Goal: Information Seeking & Learning: Compare options

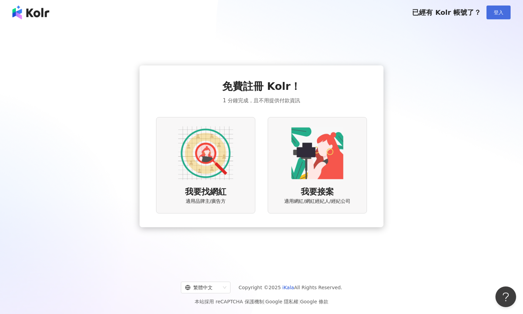
click at [494, 12] on span "登入" at bounding box center [499, 13] width 10 height 6
click at [35, 19] on img at bounding box center [30, 13] width 37 height 14
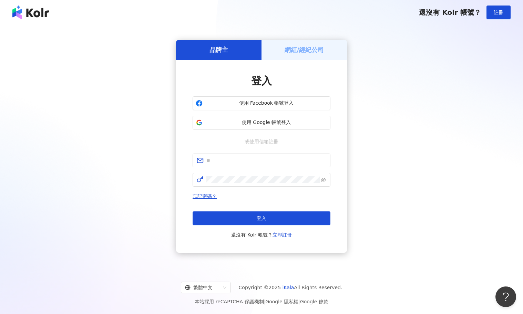
click at [39, 13] on img at bounding box center [30, 13] width 37 height 14
type input "**********"
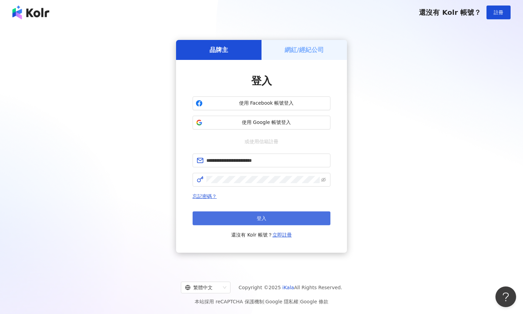
click at [253, 216] on button "登入" at bounding box center [262, 219] width 138 height 14
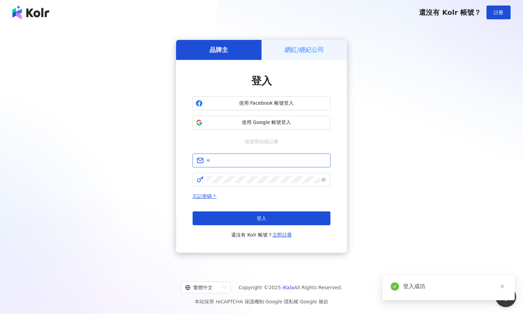
type input "**********"
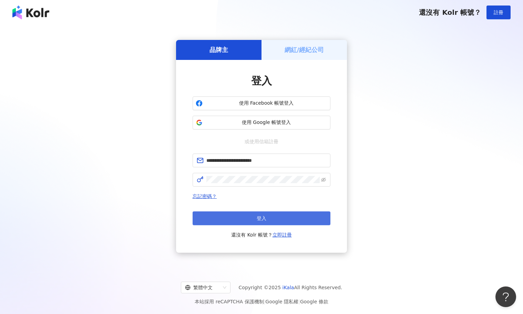
click at [321, 216] on button "登入" at bounding box center [262, 219] width 138 height 14
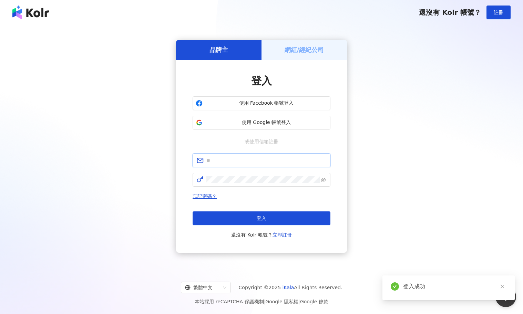
type input "**********"
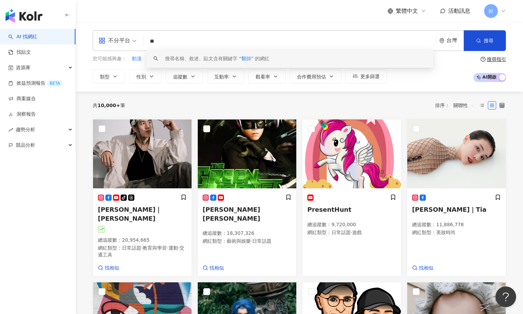
click at [211, 41] on input "**" at bounding box center [289, 41] width 287 height 13
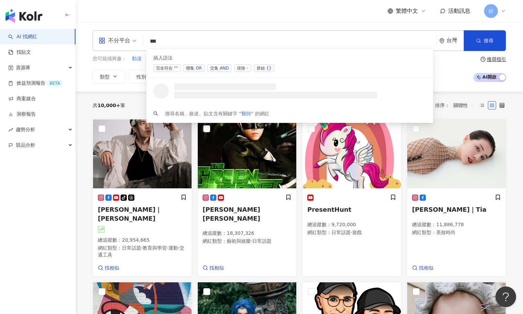
click at [196, 68] on div "OR" at bounding box center [199, 68] width 6 height 7
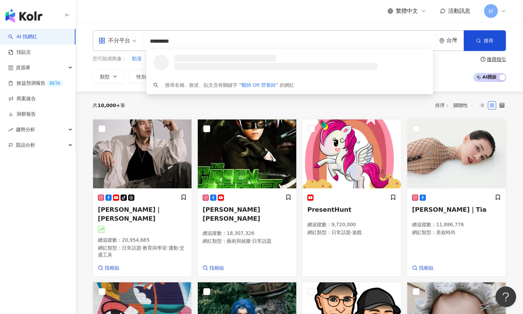
click at [216, 39] on input "*********" at bounding box center [289, 41] width 287 height 13
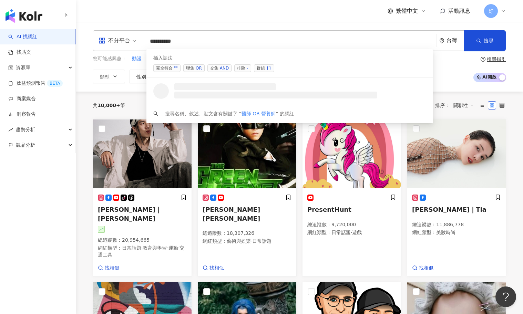
click at [198, 69] on div "OR" at bounding box center [199, 68] width 6 height 7
click at [198, 70] on div "OR" at bounding box center [199, 68] width 6 height 7
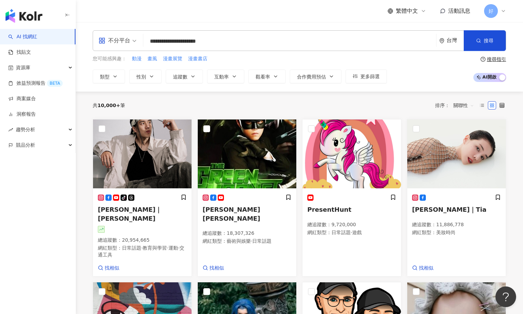
click at [248, 43] on input "**********" at bounding box center [289, 41] width 287 height 13
click at [255, 43] on input "**********" at bounding box center [289, 41] width 287 height 13
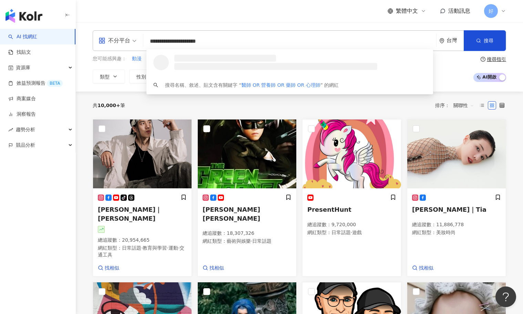
click at [254, 40] on input "**********" at bounding box center [289, 41] width 287 height 13
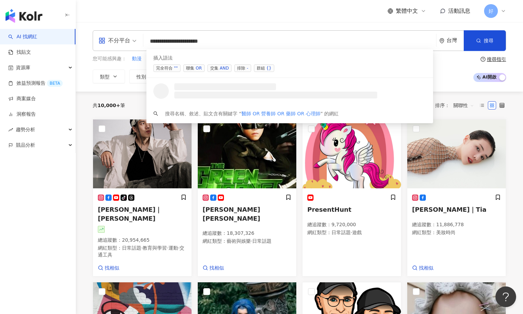
click at [196, 66] on div "OR" at bounding box center [199, 68] width 6 height 7
click at [197, 69] on div "OR" at bounding box center [199, 68] width 6 height 7
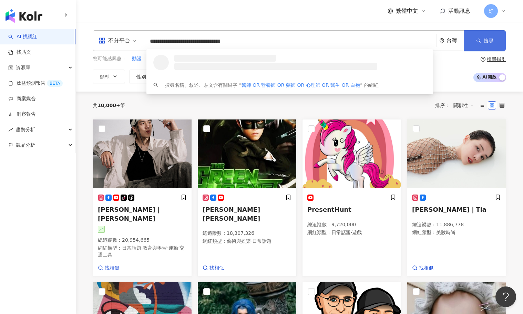
type input "**********"
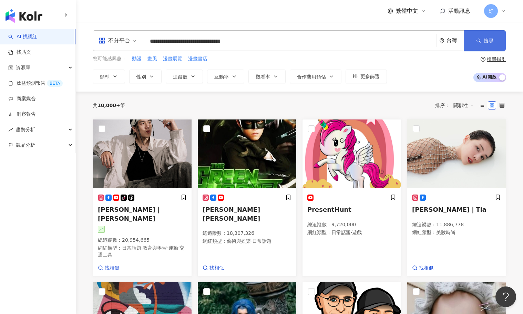
click at [488, 47] on button "搜尋" at bounding box center [485, 40] width 42 height 21
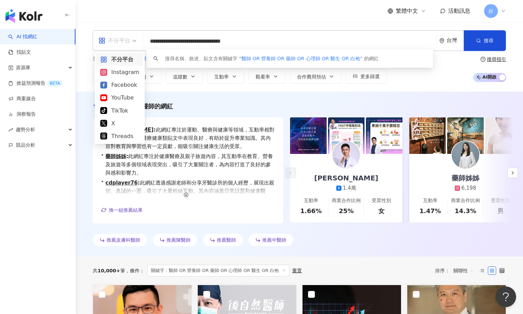
click at [131, 40] on span "不分平台" at bounding box center [118, 40] width 38 height 11
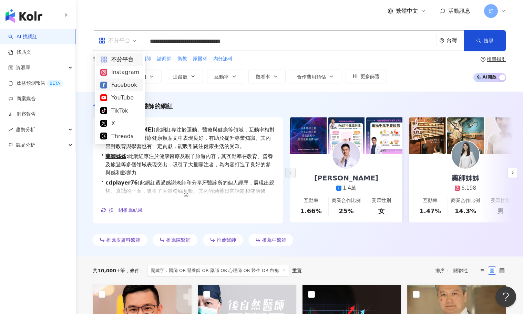
click at [120, 83] on div "Facebook" at bounding box center [119, 85] width 39 height 9
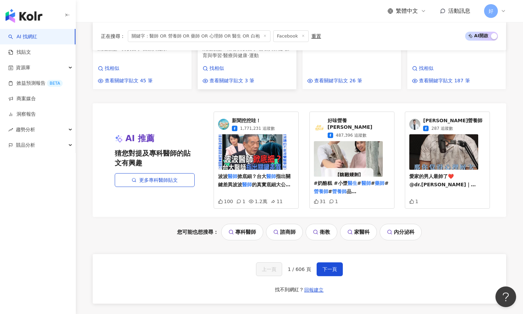
scroll to position [722, 0]
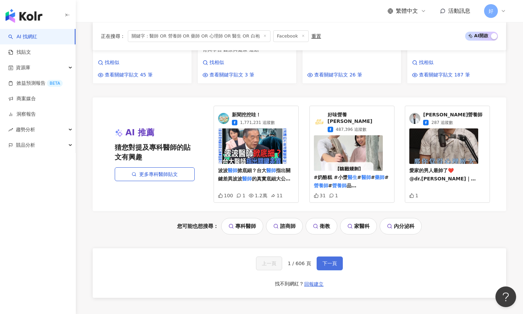
click at [326, 261] on span "下一頁" at bounding box center [330, 264] width 14 height 6
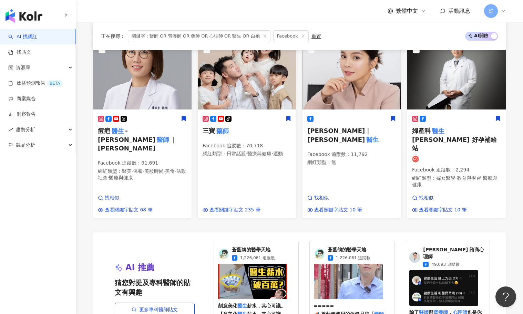
scroll to position [713, 0]
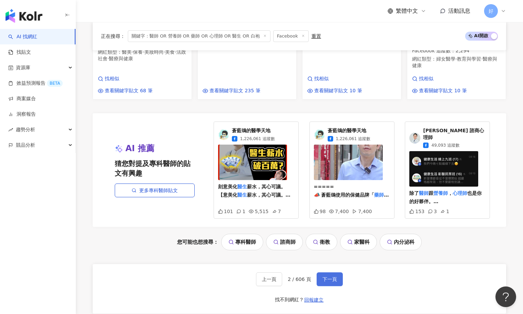
click at [335, 273] on button "下一頁" at bounding box center [330, 280] width 26 height 14
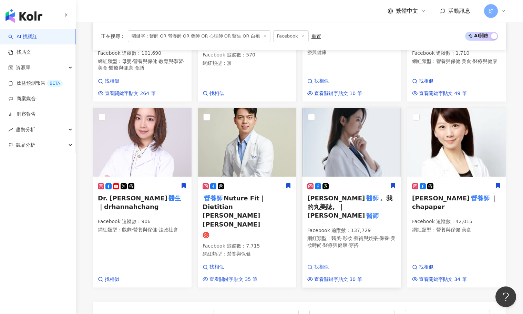
scroll to position [690, 0]
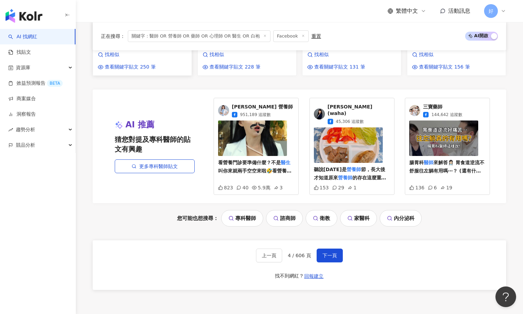
scroll to position [775, 0]
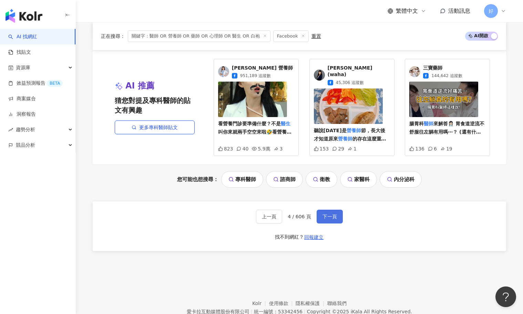
click at [339, 210] on button "下一頁" at bounding box center [330, 217] width 26 height 14
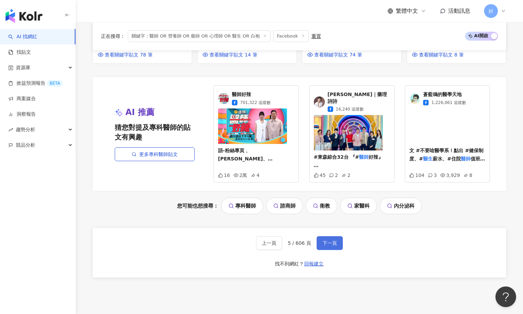
scroll to position [733, 0]
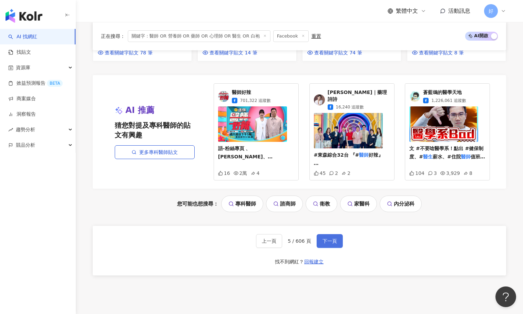
click at [330, 238] on span "下一頁" at bounding box center [330, 241] width 14 height 6
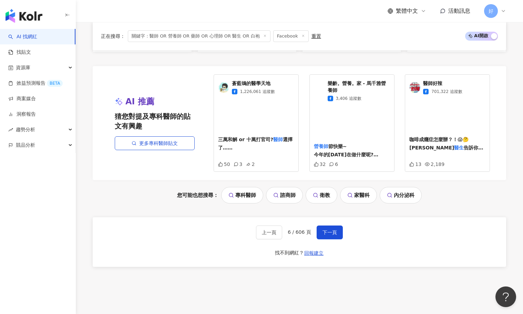
scroll to position [782, 0]
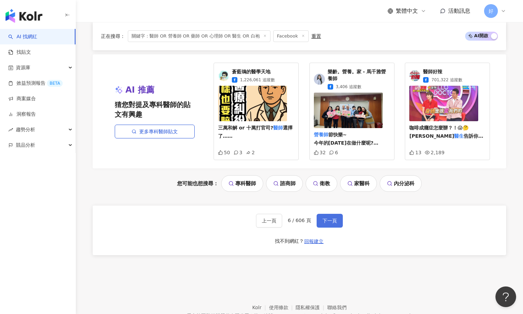
click at [330, 218] on span "下一頁" at bounding box center [330, 221] width 14 height 6
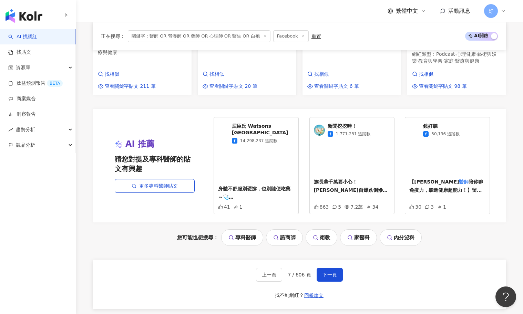
scroll to position [698, 0]
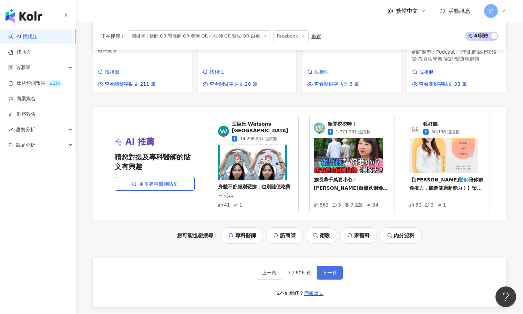
click at [329, 266] on button "下一頁" at bounding box center [330, 273] width 26 height 14
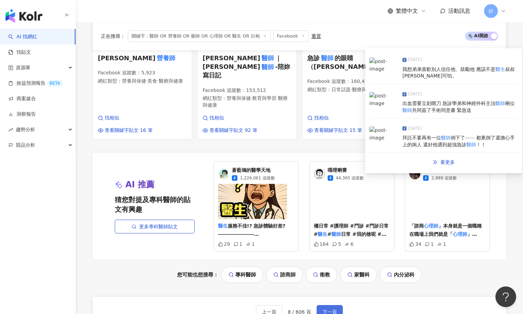
scroll to position [699, 0]
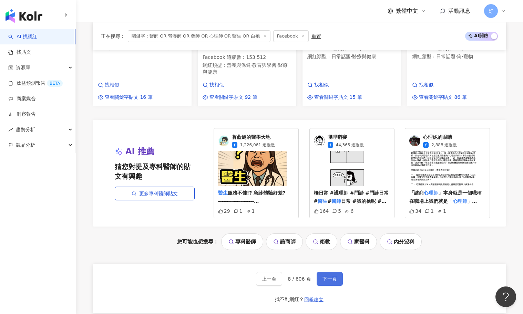
click at [328, 276] on span "下一頁" at bounding box center [330, 279] width 14 height 6
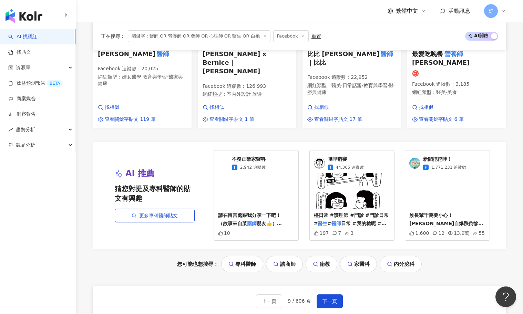
scroll to position [758, 0]
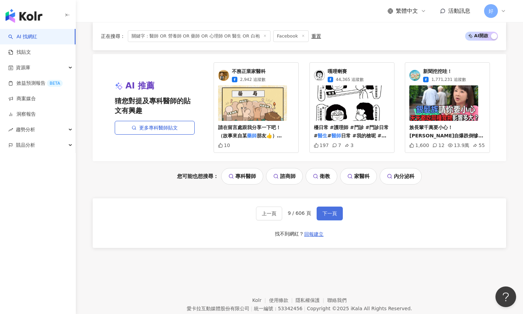
click at [329, 211] on span "下一頁" at bounding box center [330, 214] width 14 height 6
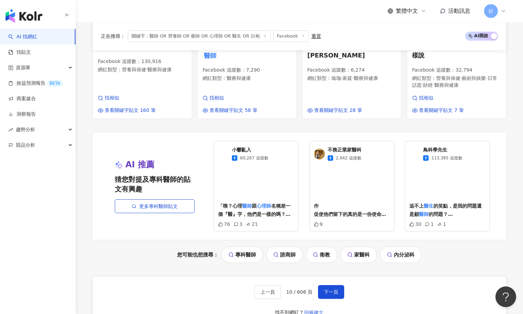
scroll to position [686, 0]
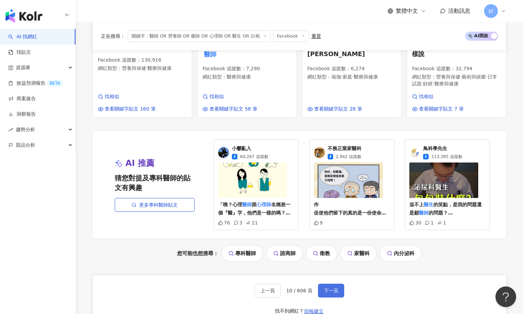
click at [332, 284] on button "下一頁" at bounding box center [331, 291] width 26 height 14
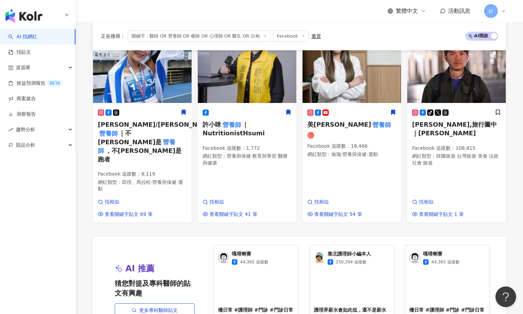
scroll to position [763, 0]
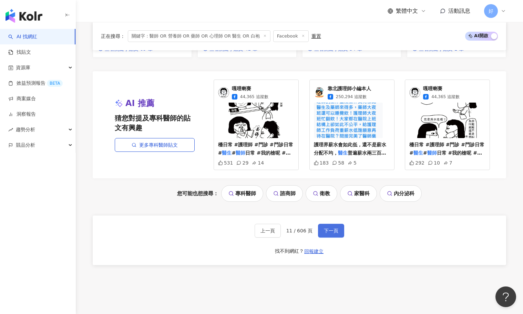
click at [329, 228] on span "下一頁" at bounding box center [331, 231] width 14 height 6
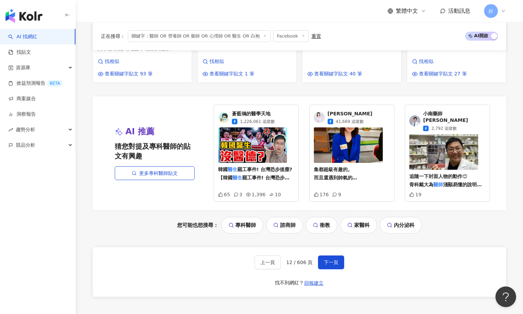
scroll to position [750, 0]
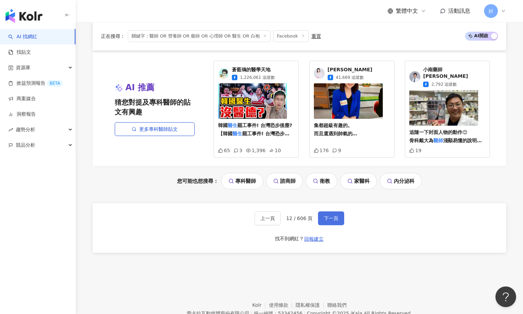
click at [334, 212] on button "下一頁" at bounding box center [331, 219] width 26 height 14
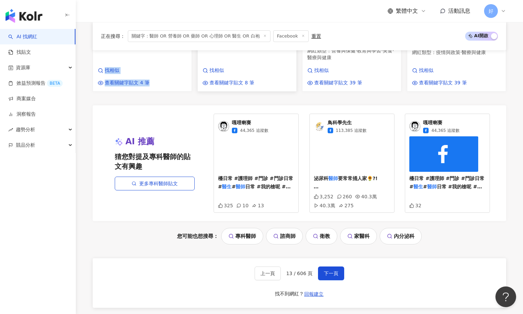
scroll to position [763, 0]
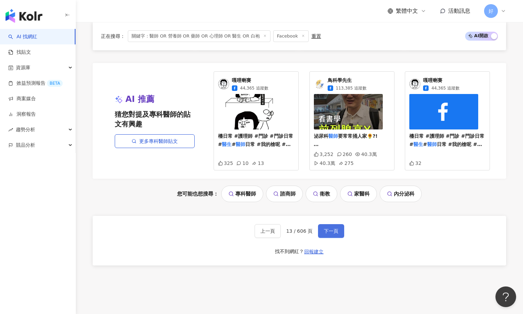
click at [332, 228] on span "下一頁" at bounding box center [331, 231] width 14 height 6
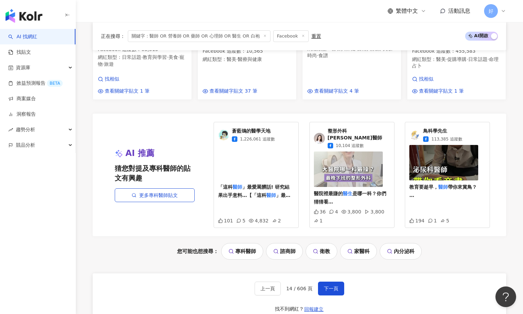
scroll to position [711, 0]
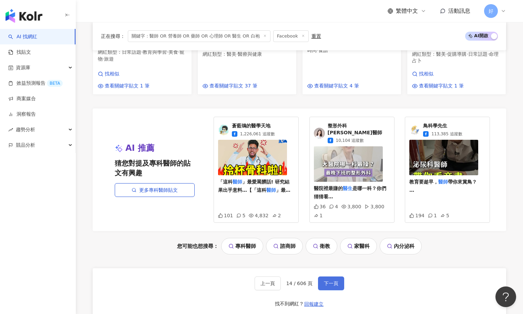
click at [324, 281] on span "下一頁" at bounding box center [331, 284] width 14 height 6
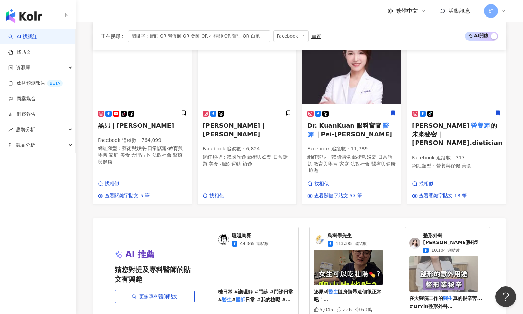
scroll to position [789, 0]
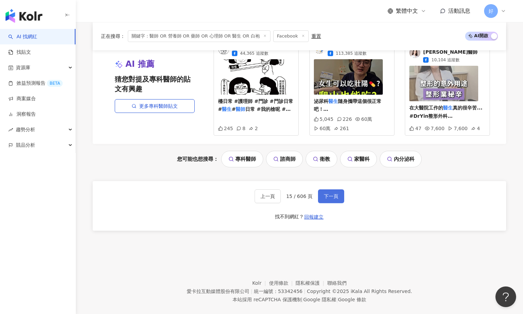
click at [329, 194] on span "下一頁" at bounding box center [331, 197] width 14 height 6
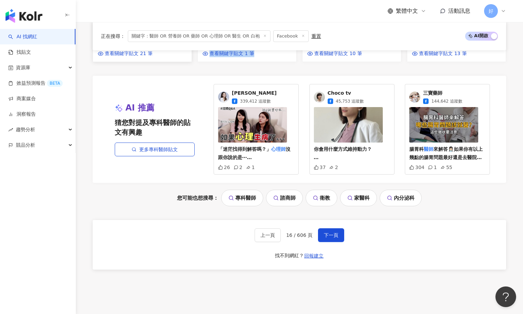
scroll to position [766, 0]
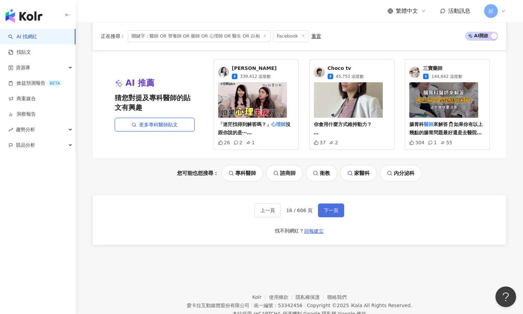
click at [328, 204] on button "下一頁" at bounding box center [331, 211] width 26 height 14
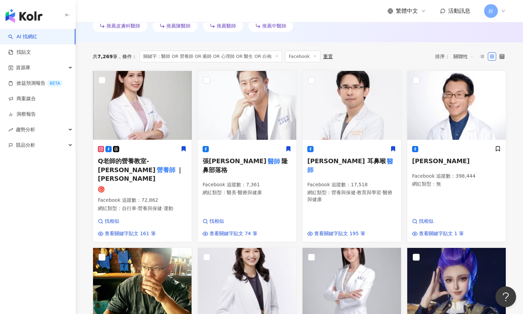
scroll to position [215, 0]
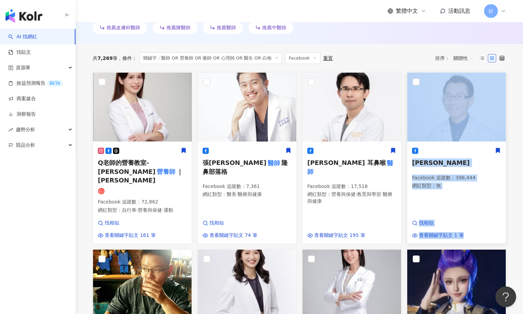
click at [497, 150] on icon at bounding box center [498, 150] width 4 height 5
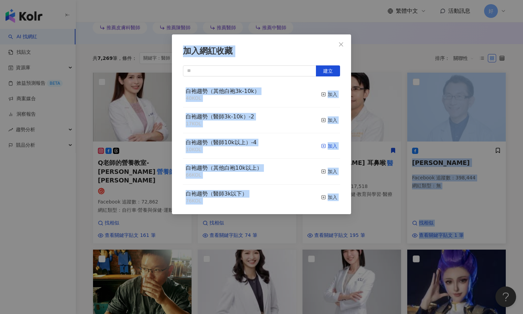
click at [332, 146] on div "加入" at bounding box center [329, 146] width 16 height 8
click at [342, 43] on icon "close" at bounding box center [341, 45] width 6 height 6
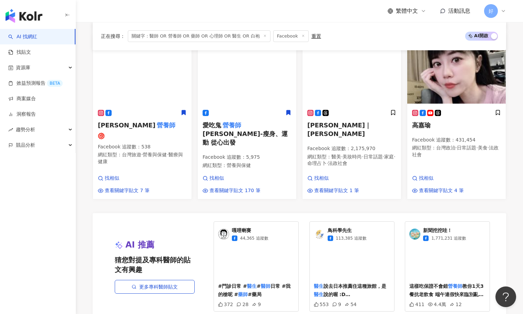
scroll to position [771, 0]
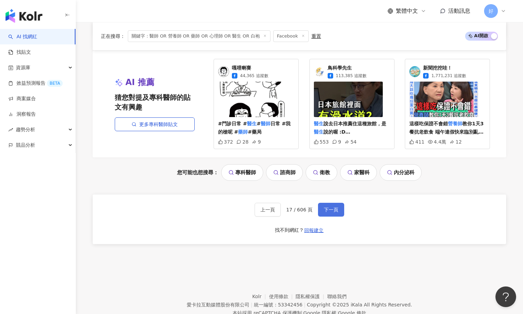
click at [330, 207] on span "下一頁" at bounding box center [331, 210] width 14 height 6
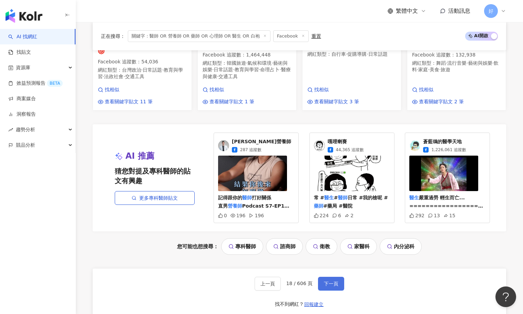
scroll to position [680, 0]
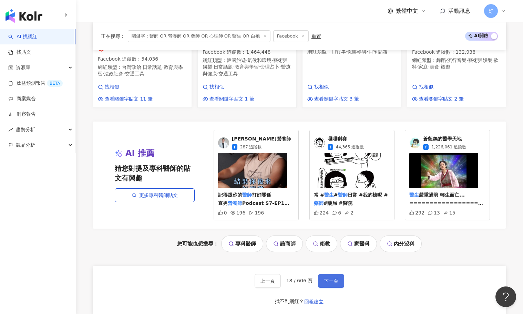
click at [327, 284] on span "下一頁" at bounding box center [331, 281] width 14 height 6
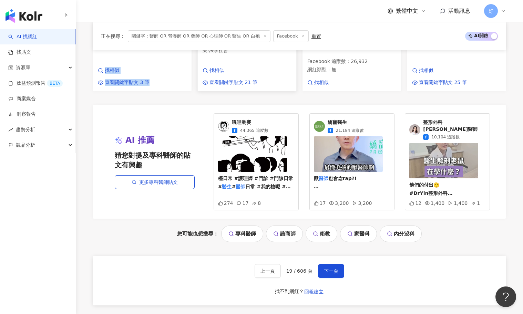
scroll to position [726, 0]
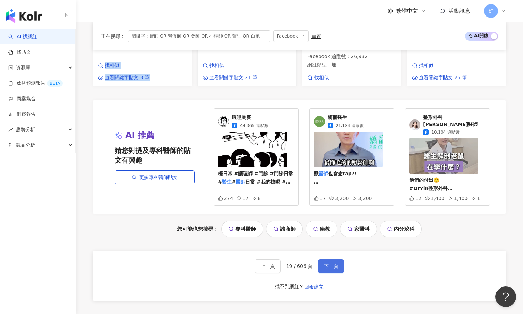
click at [326, 260] on button "下一頁" at bounding box center [331, 267] width 26 height 14
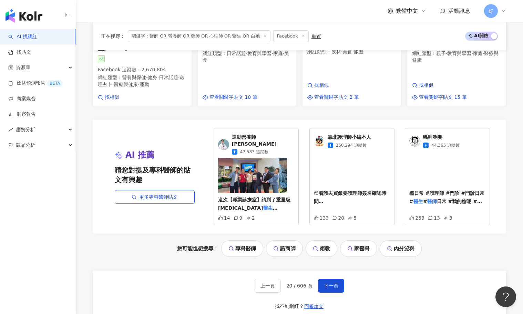
scroll to position [714, 0]
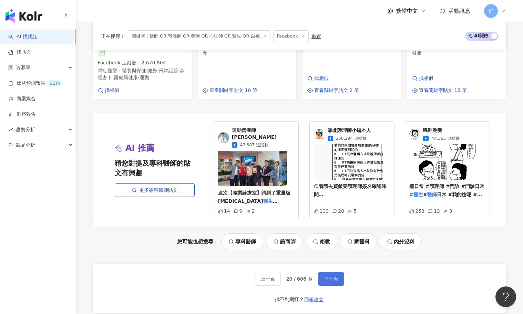
click at [327, 276] on span "下一頁" at bounding box center [331, 279] width 14 height 6
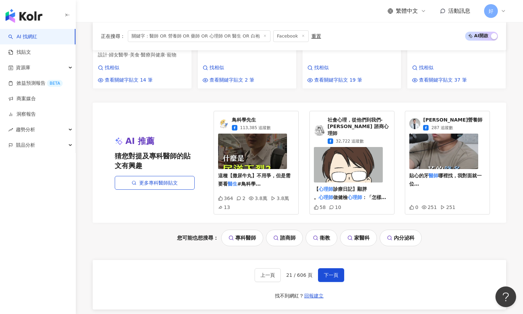
scroll to position [736, 0]
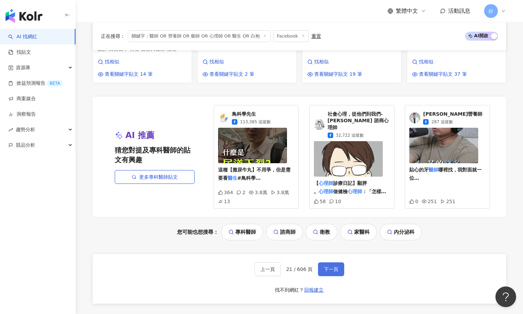
click at [323, 263] on button "下一頁" at bounding box center [331, 270] width 26 height 14
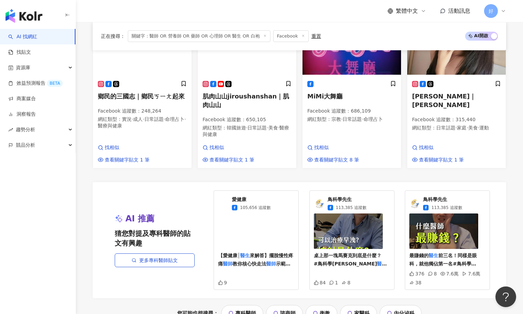
scroll to position [693, 0]
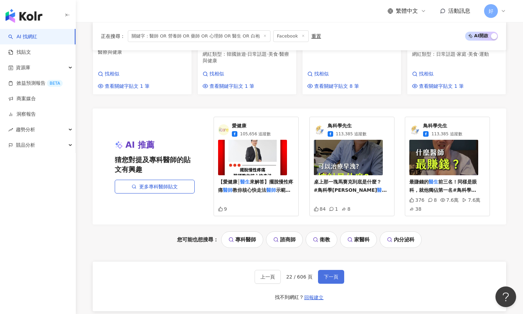
click at [324, 271] on button "下一頁" at bounding box center [331, 277] width 26 height 14
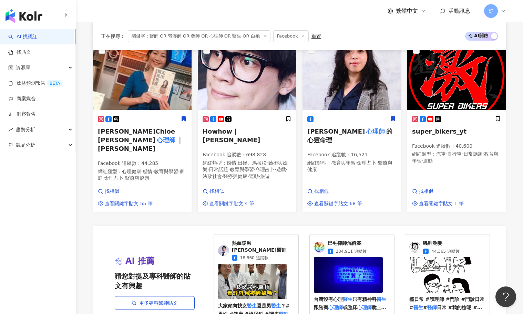
scroll to position [580, 0]
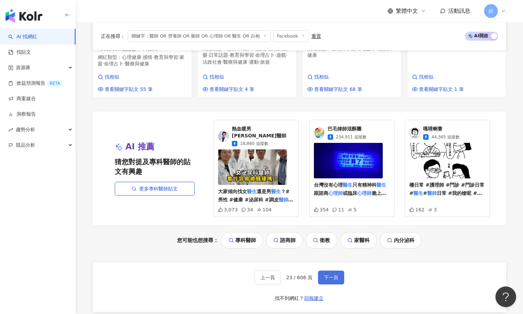
click at [337, 275] on span "下一頁" at bounding box center [331, 278] width 14 height 6
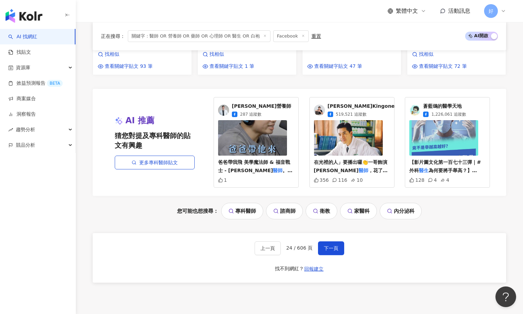
scroll to position [731, 0]
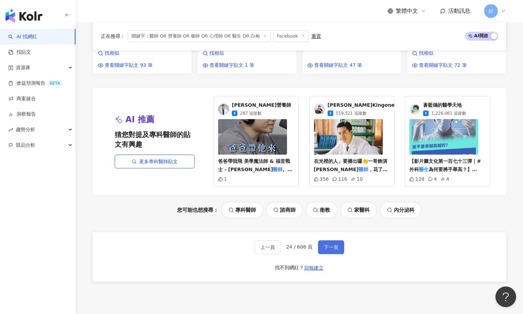
click at [334, 245] on span "下一頁" at bounding box center [331, 248] width 14 height 6
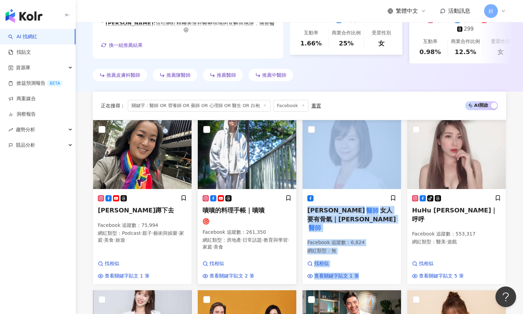
scroll to position [767, 0]
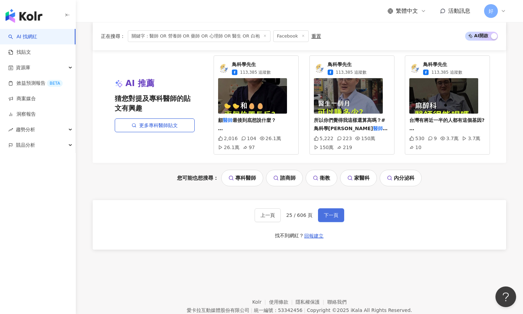
click at [337, 213] on span "下一頁" at bounding box center [331, 216] width 14 height 6
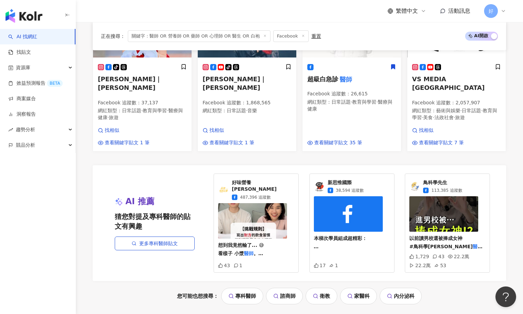
scroll to position [776, 0]
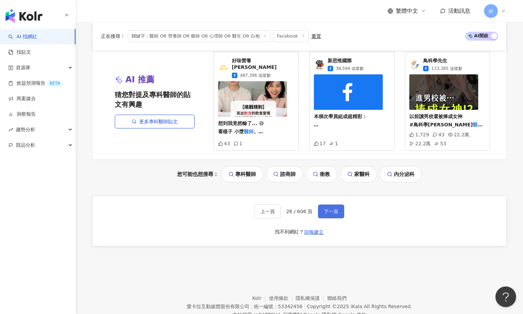
click at [327, 205] on button "下一頁" at bounding box center [331, 212] width 26 height 14
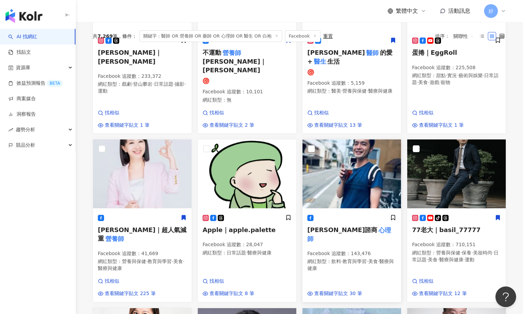
scroll to position [756, 0]
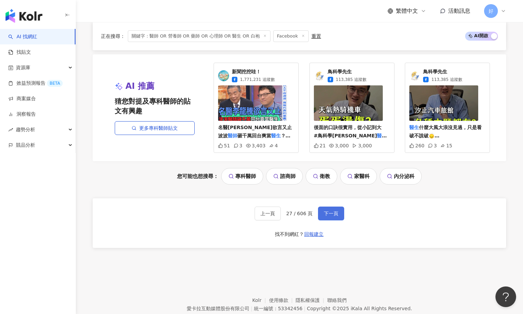
click at [330, 207] on button "下一頁" at bounding box center [331, 214] width 26 height 14
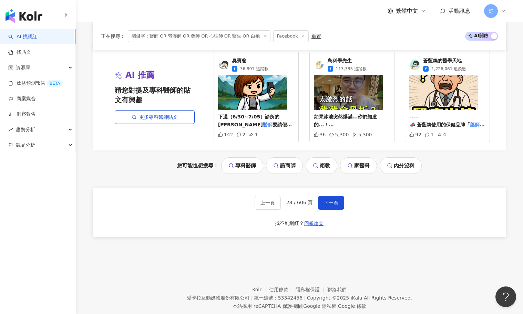
scroll to position [779, 0]
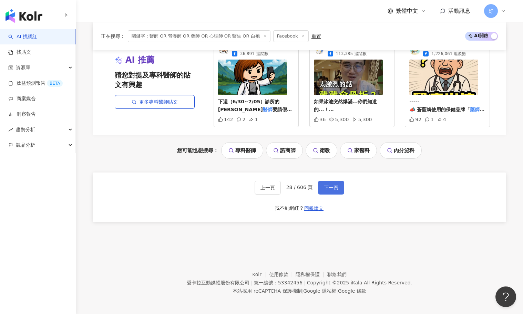
click at [332, 191] on button "下一頁" at bounding box center [331, 188] width 26 height 14
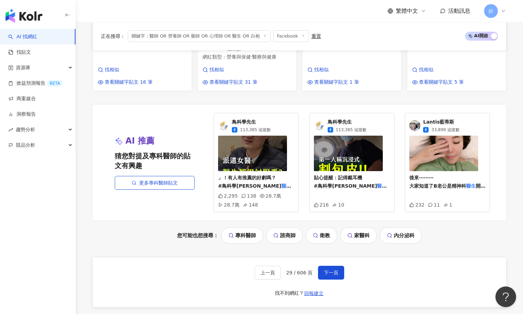
scroll to position [705, 0]
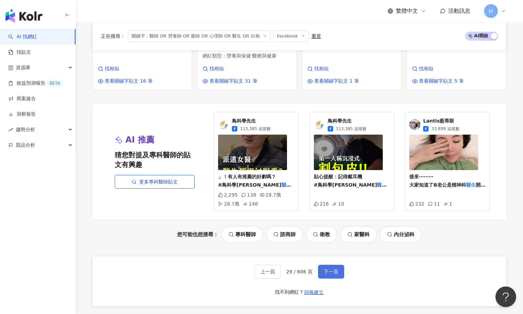
click at [324, 269] on span "下一頁" at bounding box center [331, 272] width 14 height 6
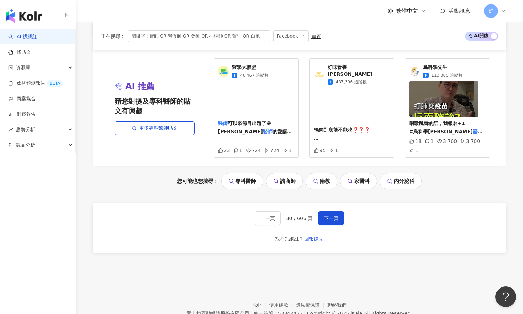
scroll to position [766, 0]
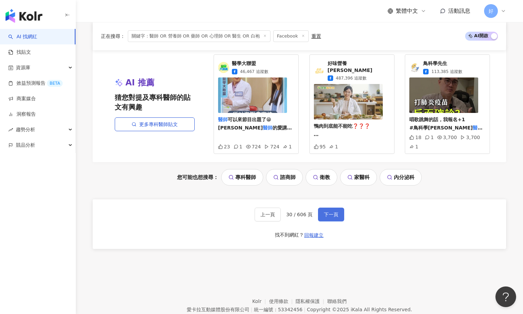
click at [332, 212] on span "下一頁" at bounding box center [331, 215] width 14 height 6
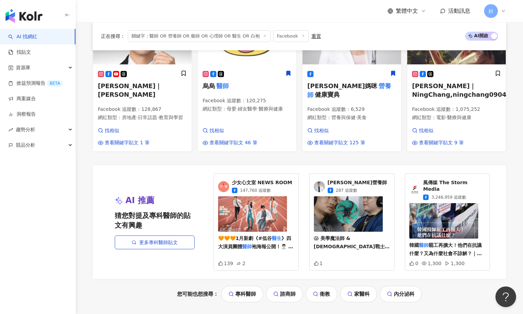
scroll to position [769, 0]
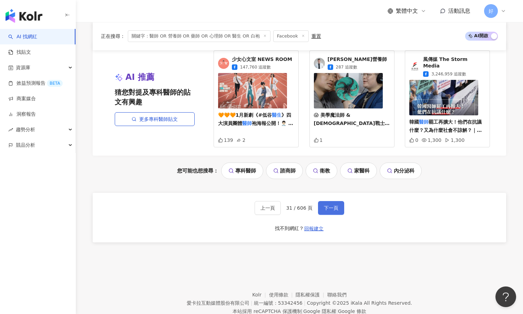
click at [326, 205] on span "下一頁" at bounding box center [331, 208] width 14 height 6
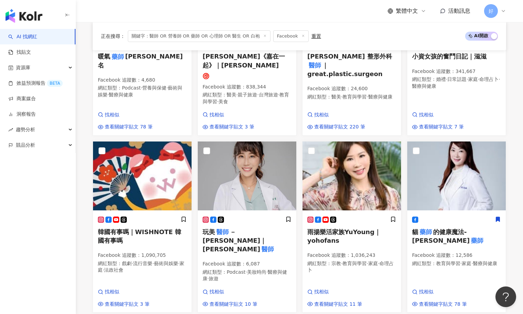
scroll to position [316, 0]
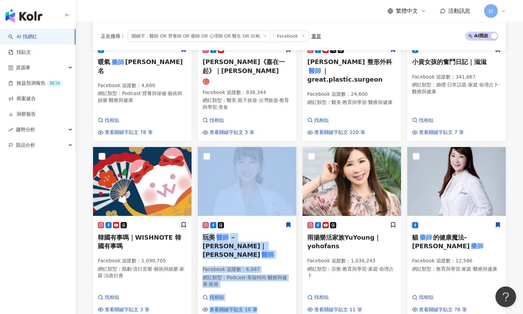
click at [287, 223] on icon at bounding box center [289, 225] width 4 height 5
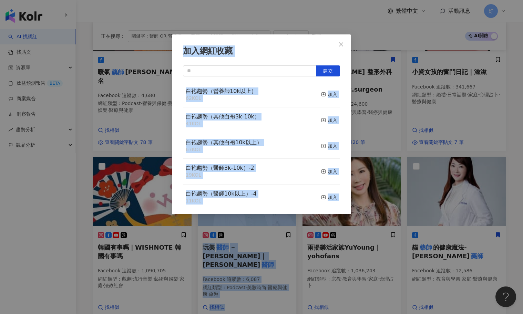
scroll to position [309, 0]
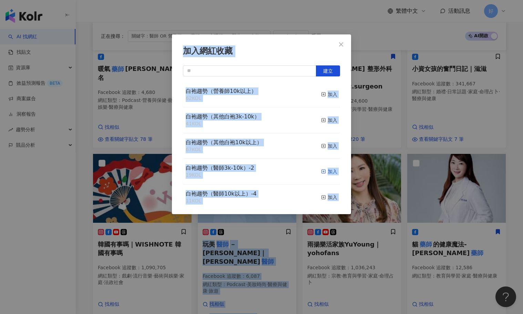
click at [329, 172] on div "加入" at bounding box center [329, 172] width 16 height 8
click at [343, 40] on button "Close" at bounding box center [341, 45] width 14 height 14
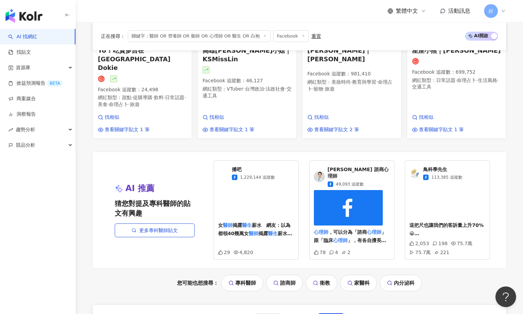
scroll to position [769, 0]
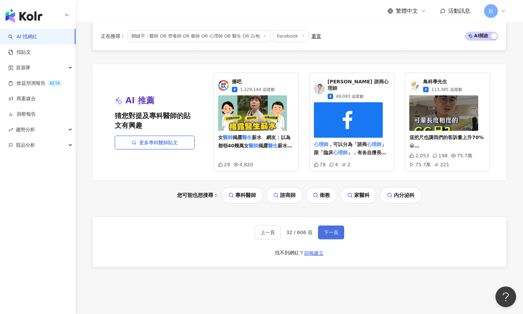
click at [334, 230] on span "下一頁" at bounding box center [331, 233] width 14 height 6
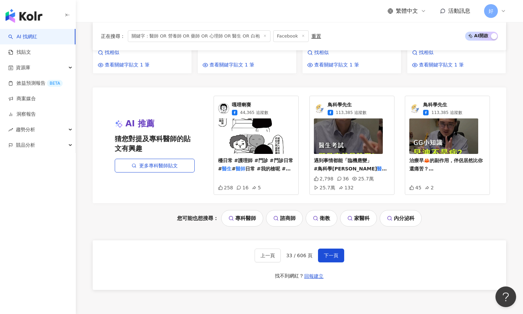
scroll to position [751, 0]
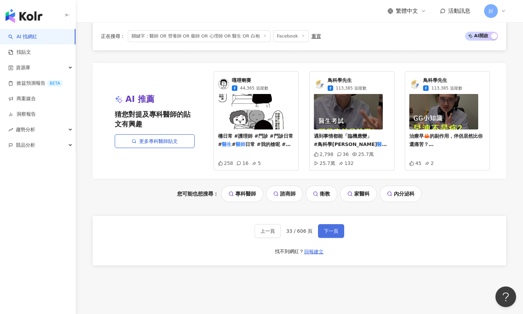
click at [335, 224] on button "下一頁" at bounding box center [331, 231] width 26 height 14
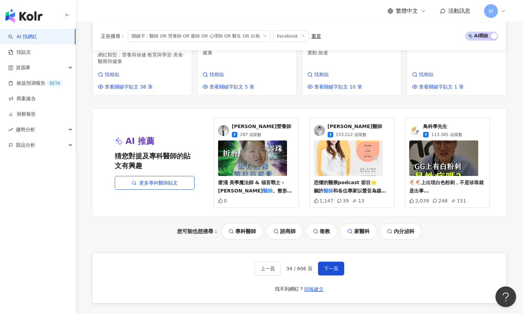
scroll to position [774, 0]
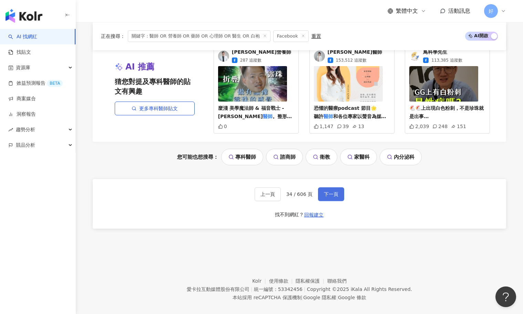
click at [340, 187] on button "下一頁" at bounding box center [331, 194] width 26 height 14
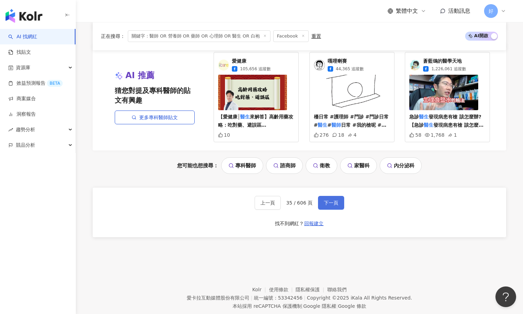
click at [328, 196] on button "下一頁" at bounding box center [331, 203] width 26 height 14
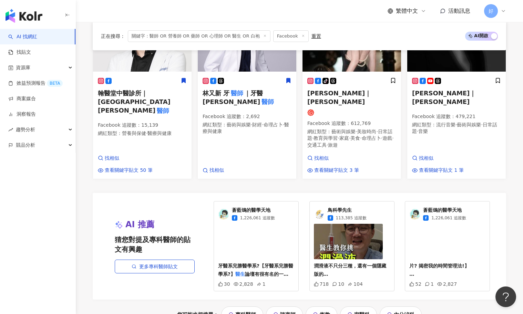
scroll to position [772, 0]
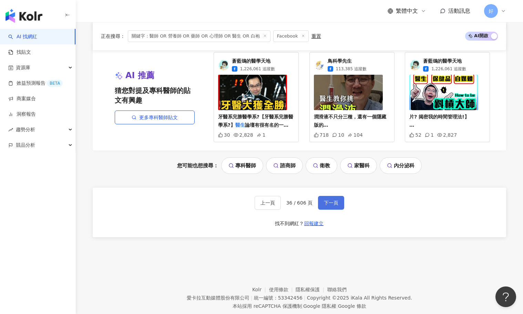
click at [329, 200] on span "下一頁" at bounding box center [331, 203] width 14 height 6
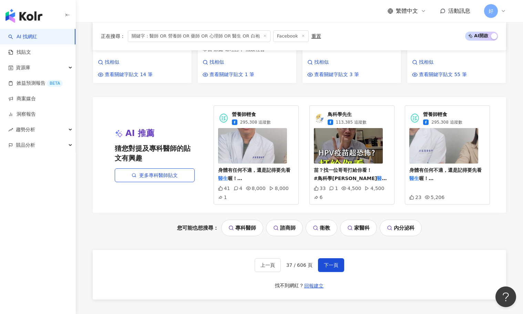
scroll to position [729, 0]
click at [333, 262] on span "下一頁" at bounding box center [331, 265] width 14 height 6
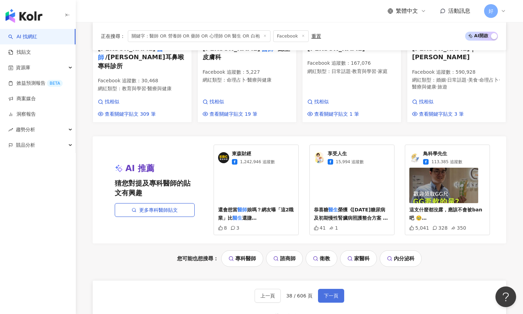
scroll to position [767, 0]
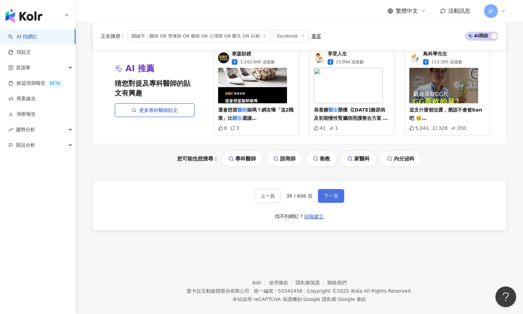
click at [334, 193] on span "下一頁" at bounding box center [331, 196] width 14 height 6
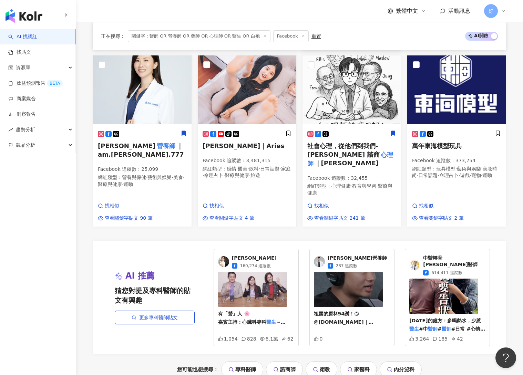
scroll to position [700, 0]
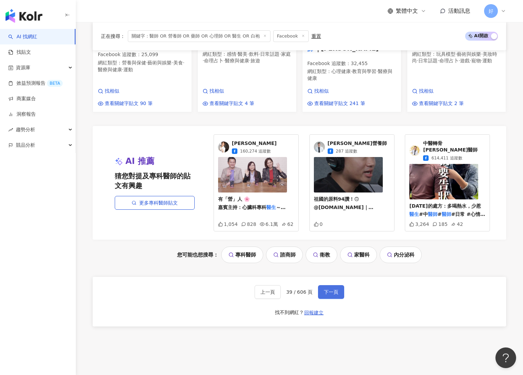
click at [329, 289] on span "下一頁" at bounding box center [331, 292] width 14 height 6
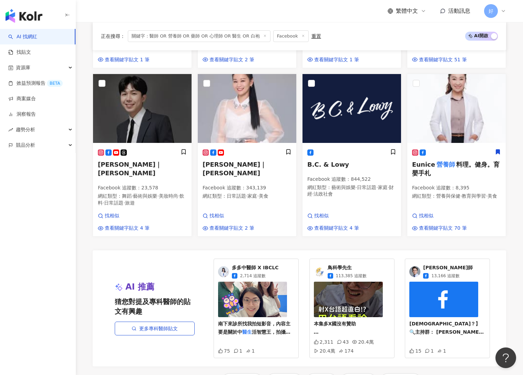
scroll to position [719, 0]
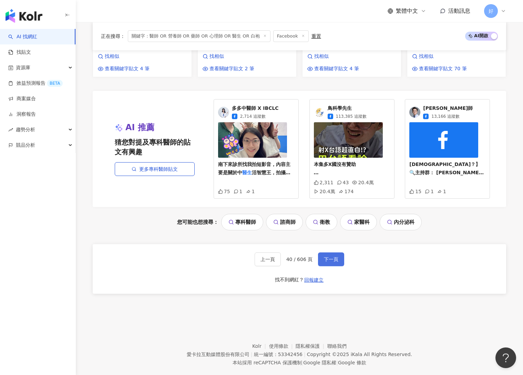
click at [334, 257] on span "下一頁" at bounding box center [331, 260] width 14 height 6
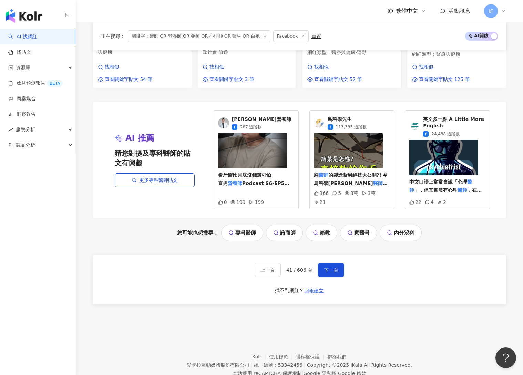
scroll to position [699, 0]
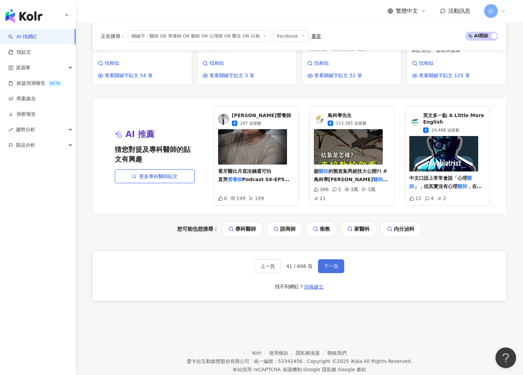
click at [332, 262] on button "下一頁" at bounding box center [331, 267] width 26 height 14
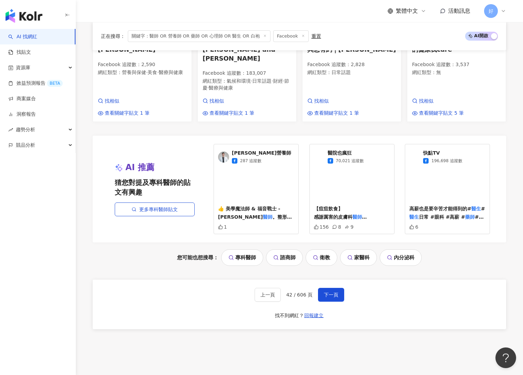
scroll to position [675, 0]
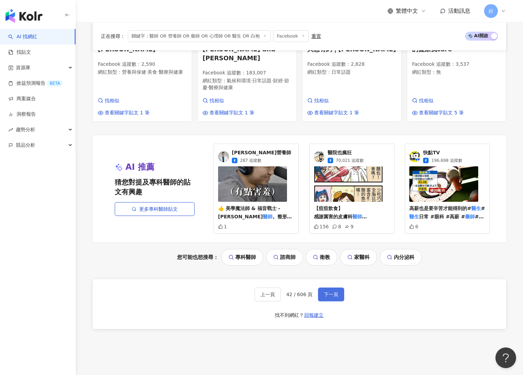
click at [338, 288] on button "下一頁" at bounding box center [331, 295] width 26 height 14
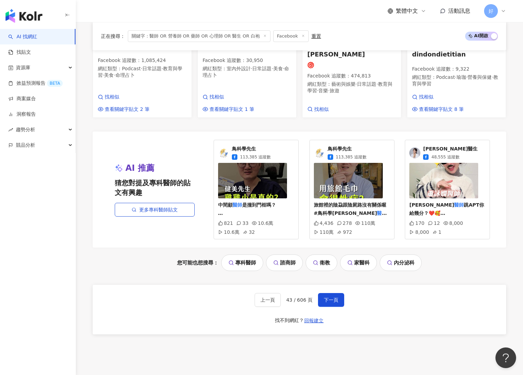
scroll to position [671, 0]
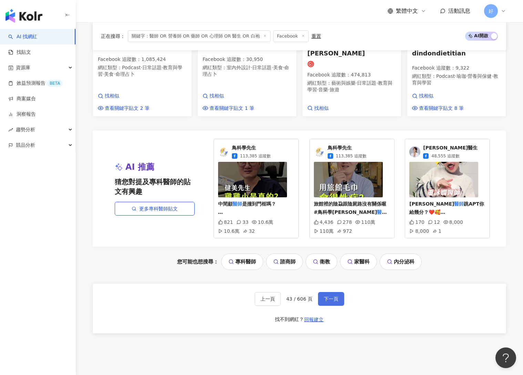
click at [340, 292] on button "下一頁" at bounding box center [331, 299] width 26 height 14
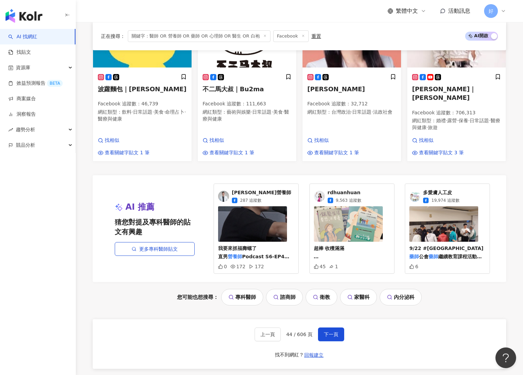
scroll to position [663, 0]
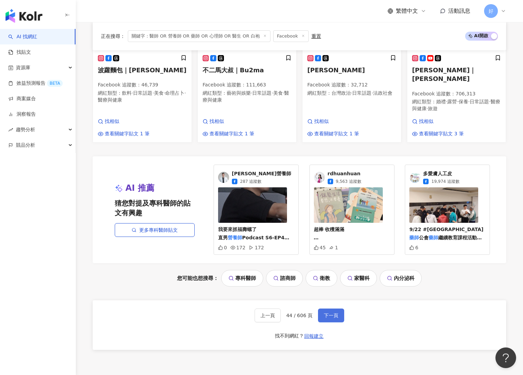
click at [331, 313] on span "下一頁" at bounding box center [331, 316] width 14 height 6
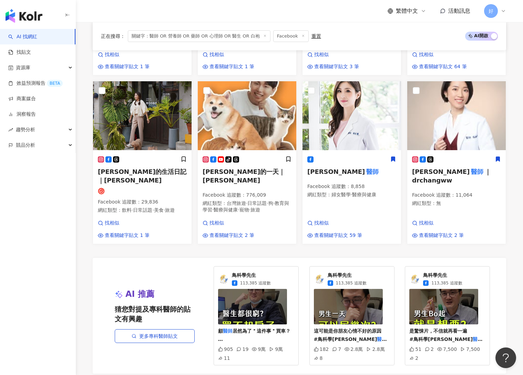
scroll to position [718, 0]
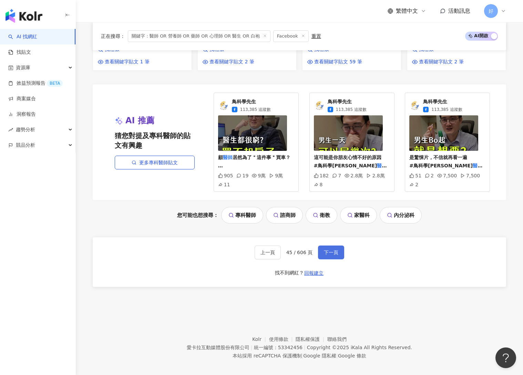
click at [338, 246] on button "下一頁" at bounding box center [331, 253] width 26 height 14
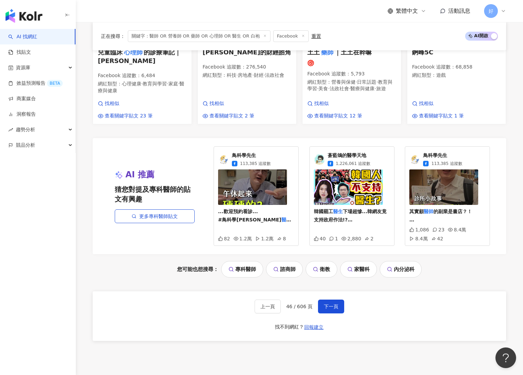
scroll to position [672, 0]
click at [331, 304] on span "下一頁" at bounding box center [331, 307] width 14 height 6
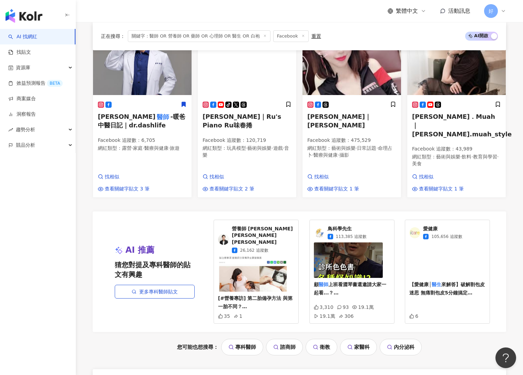
scroll to position [647, 0]
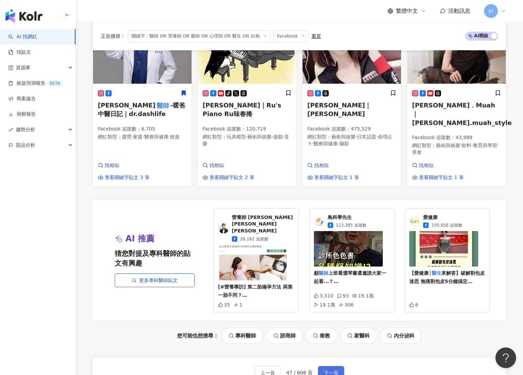
click at [332, 314] on button "下一頁" at bounding box center [331, 373] width 26 height 14
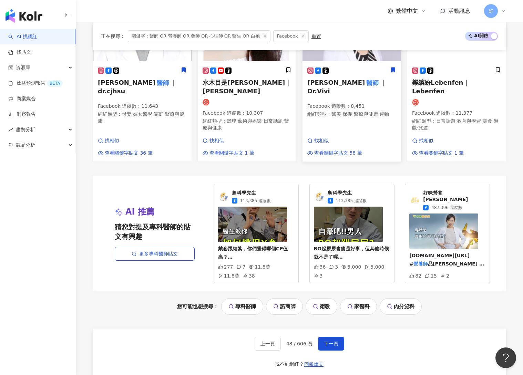
scroll to position [714, 0]
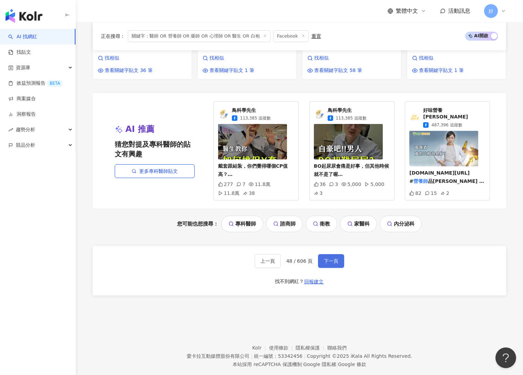
click at [335, 258] on span "下一頁" at bounding box center [331, 261] width 14 height 6
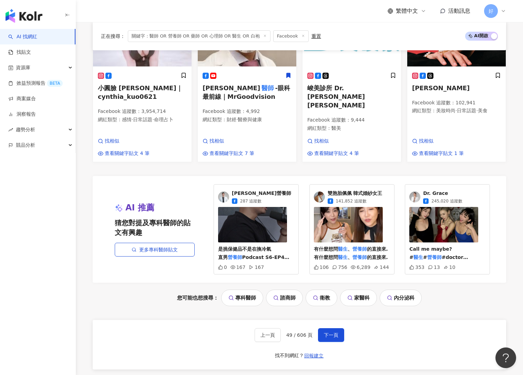
scroll to position [703, 0]
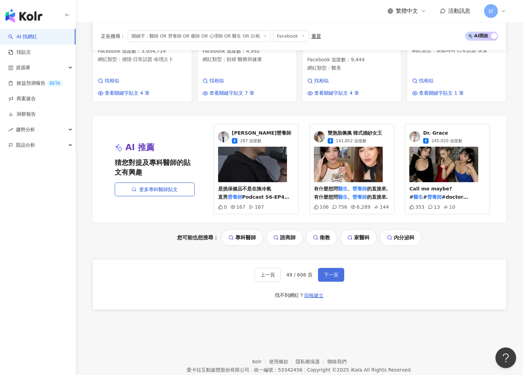
click at [333, 272] on span "下一頁" at bounding box center [331, 275] width 14 height 6
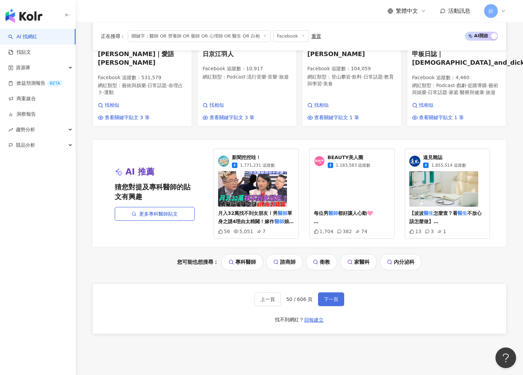
scroll to position [671, 0]
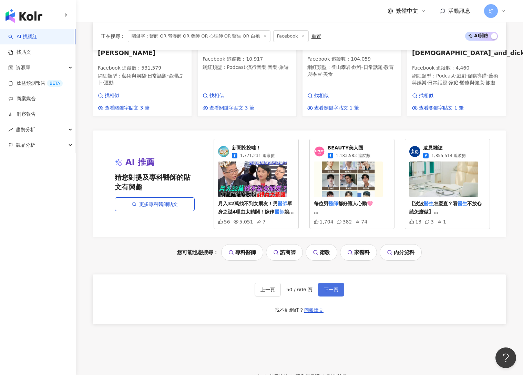
click at [335, 287] on span "下一頁" at bounding box center [331, 290] width 14 height 6
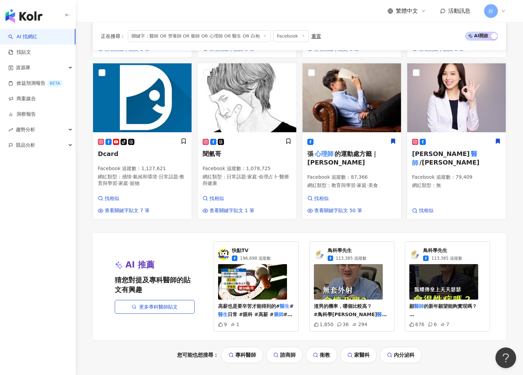
scroll to position [695, 0]
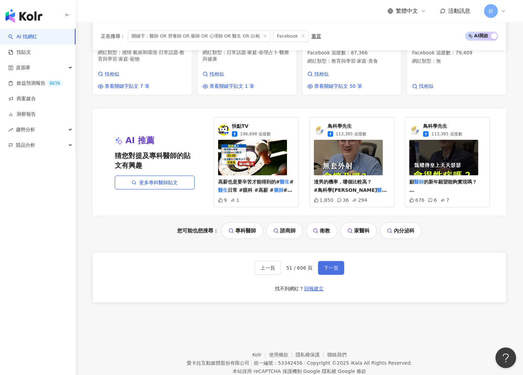
click at [330, 261] on button "下一頁" at bounding box center [331, 268] width 26 height 14
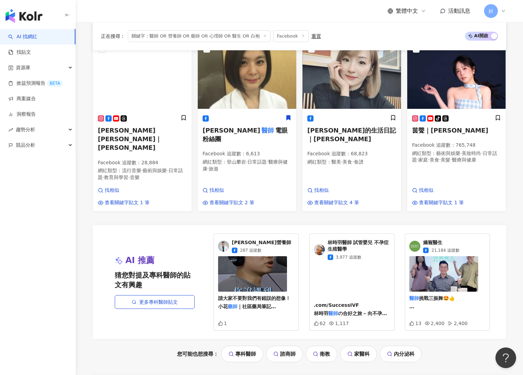
scroll to position [700, 0]
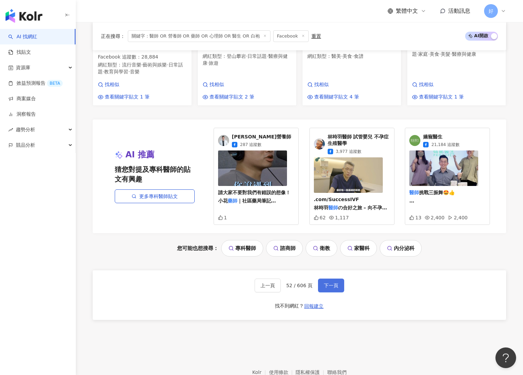
click at [330, 279] on button "下一頁" at bounding box center [331, 286] width 26 height 14
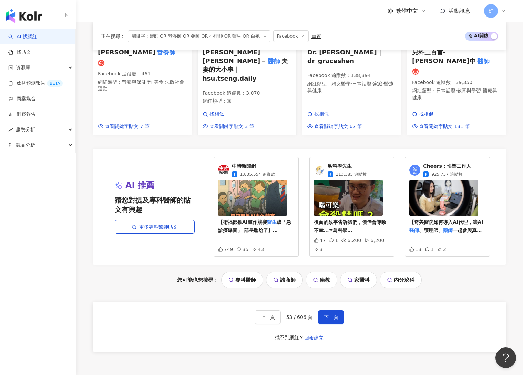
scroll to position [718, 0]
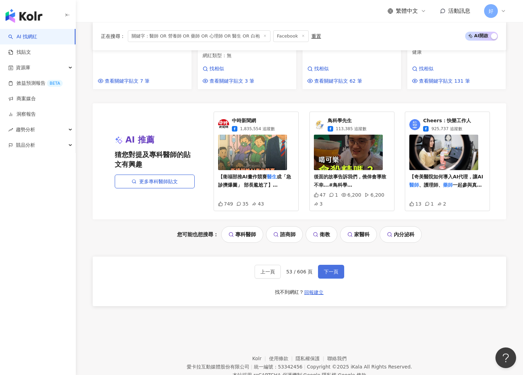
click at [330, 269] on span "下一頁" at bounding box center [331, 272] width 14 height 6
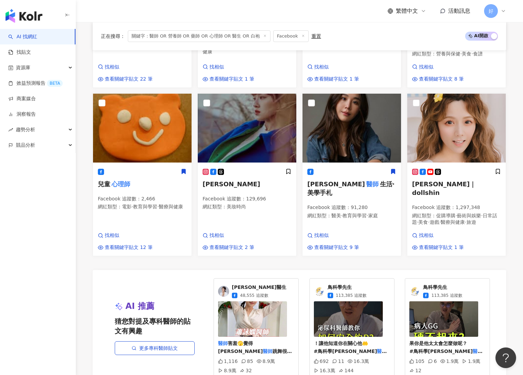
scroll to position [715, 0]
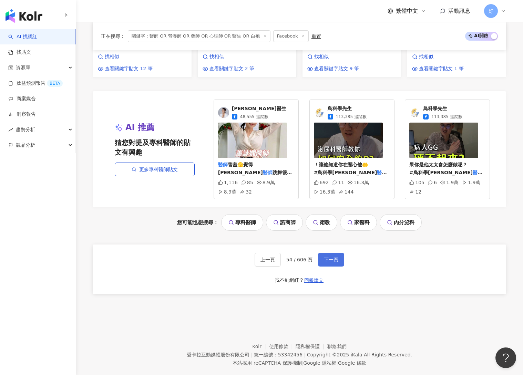
click at [334, 253] on button "下一頁" at bounding box center [331, 260] width 26 height 14
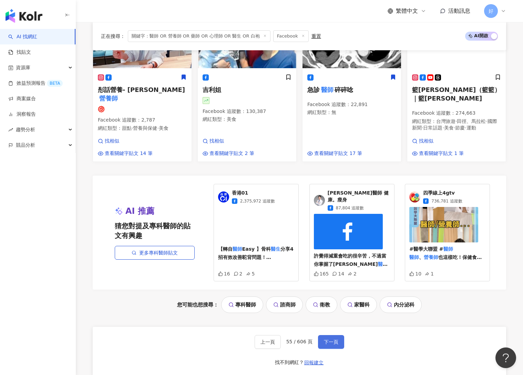
scroll to position [693, 0]
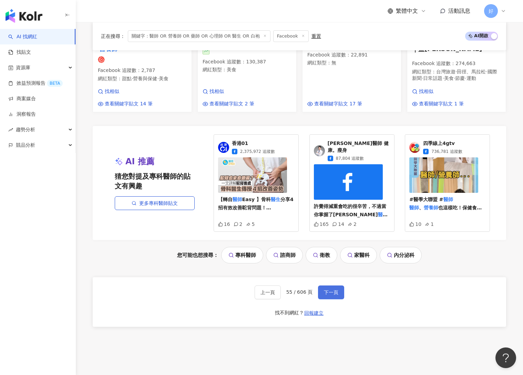
click at [335, 286] on button "下一頁" at bounding box center [331, 293] width 26 height 14
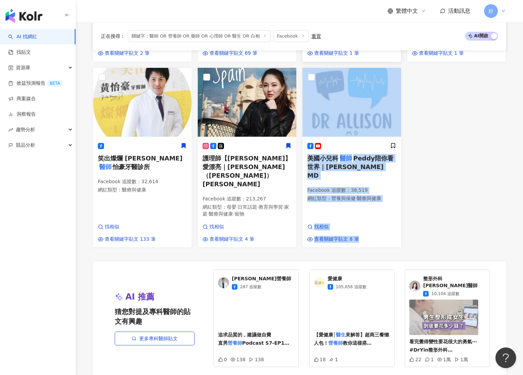
scroll to position [693, 0]
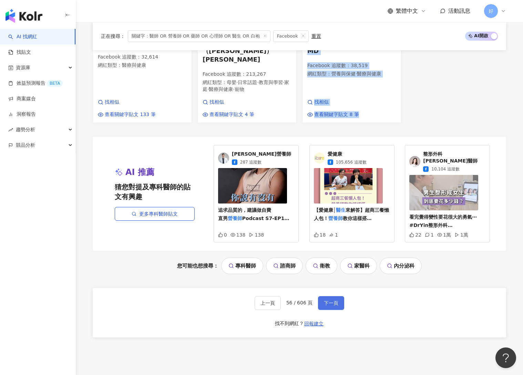
click at [333, 296] on button "下一頁" at bounding box center [331, 303] width 26 height 14
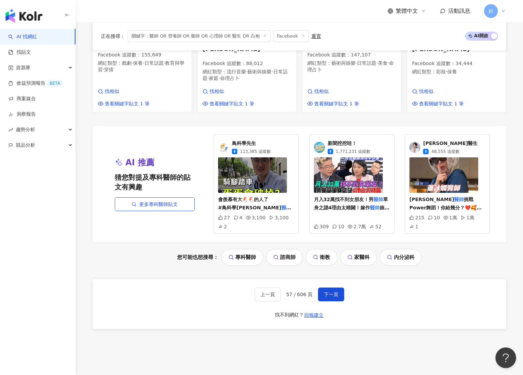
scroll to position [678, 0]
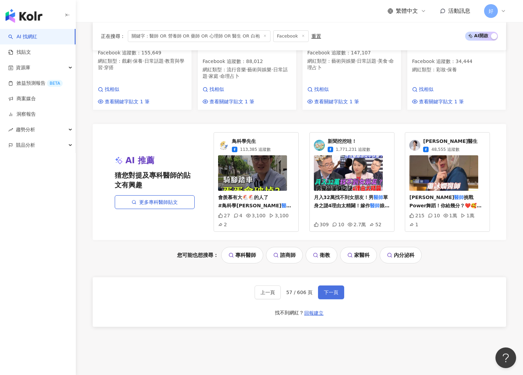
click at [329, 290] on span "下一頁" at bounding box center [331, 293] width 14 height 6
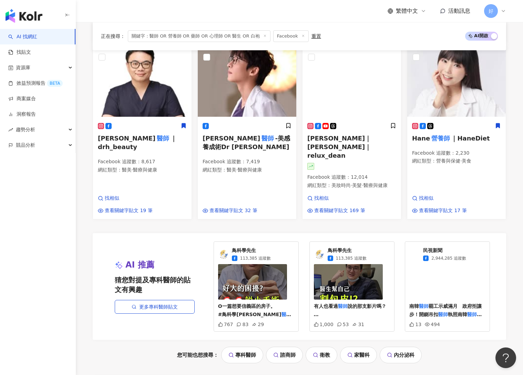
scroll to position [695, 0]
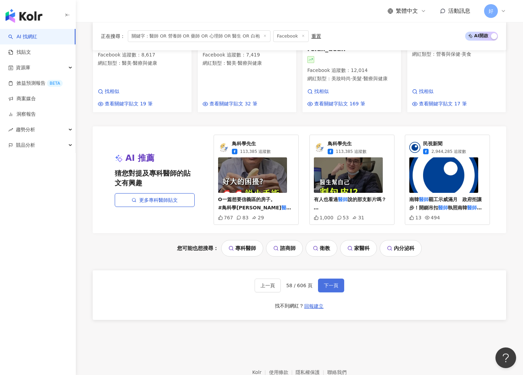
click at [336, 279] on button "下一頁" at bounding box center [331, 286] width 26 height 14
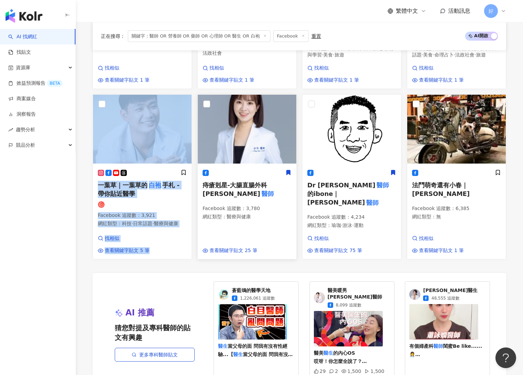
scroll to position [658, 0]
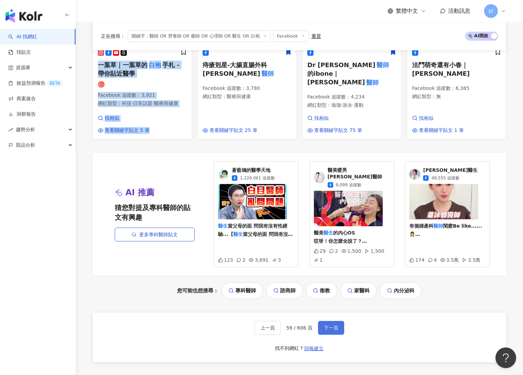
click at [326, 314] on button "下一頁" at bounding box center [331, 328] width 26 height 14
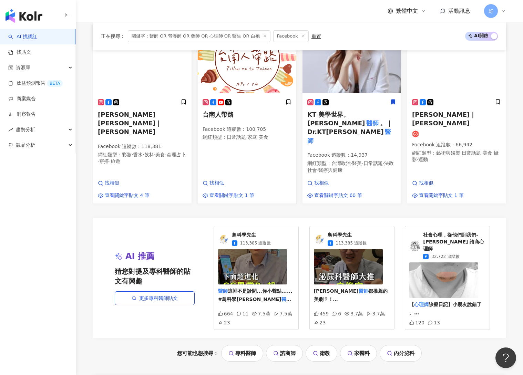
scroll to position [626, 0]
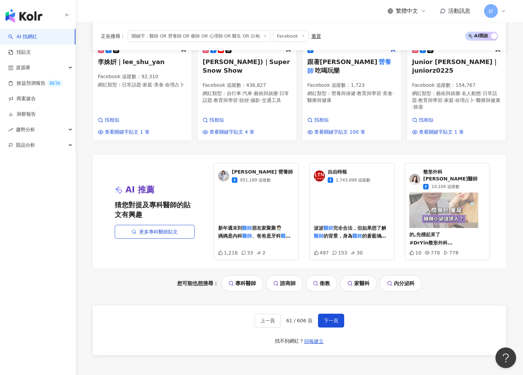
scroll to position [715, 0]
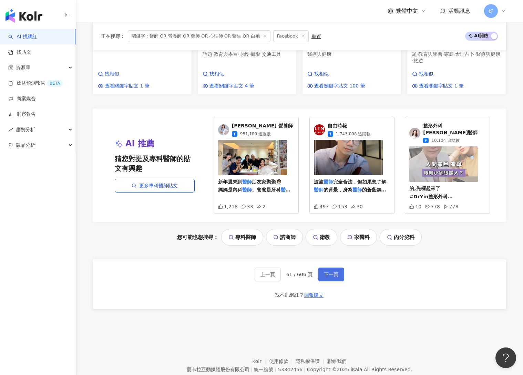
click at [332, 272] on span "下一頁" at bounding box center [331, 275] width 14 height 6
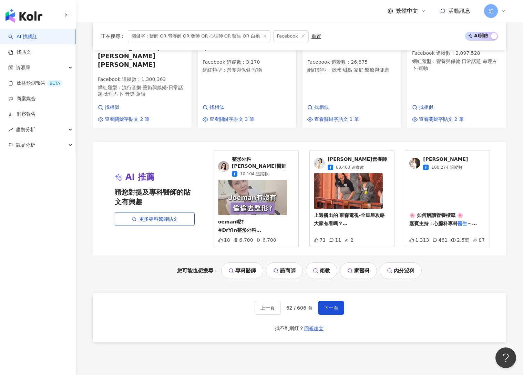
scroll to position [700, 0]
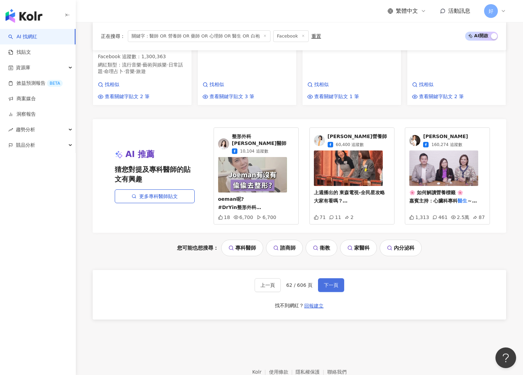
click at [332, 283] on span "下一頁" at bounding box center [331, 286] width 14 height 6
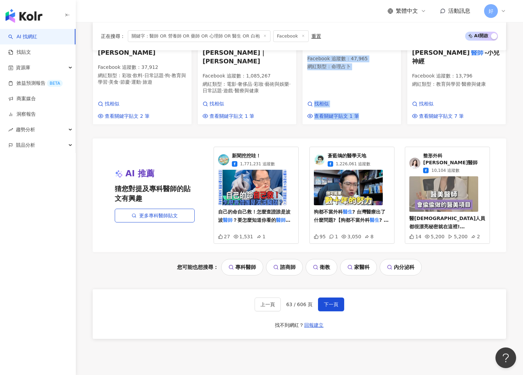
scroll to position [691, 0]
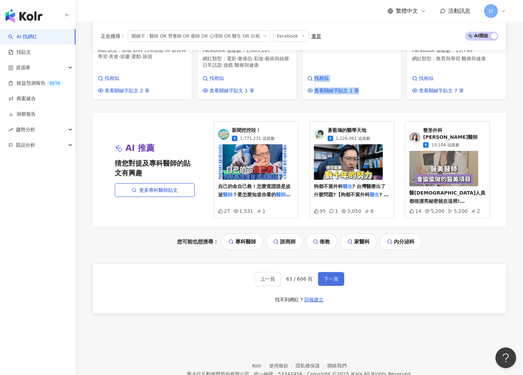
click at [331, 276] on span "下一頁" at bounding box center [331, 279] width 14 height 6
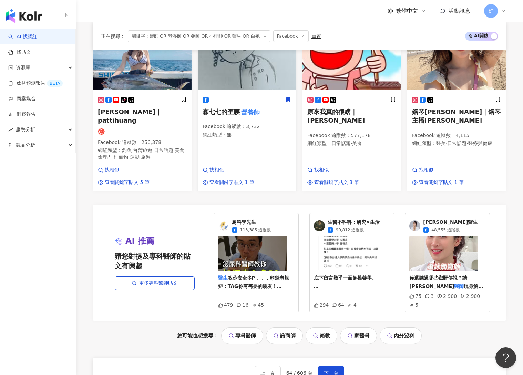
scroll to position [712, 0]
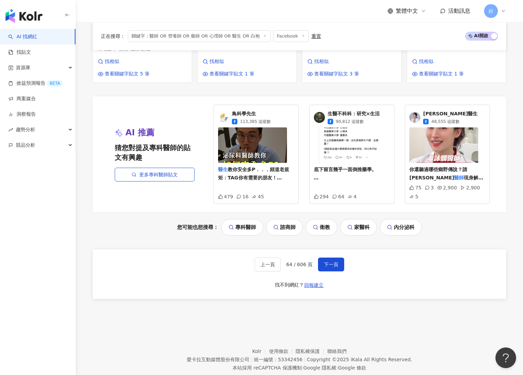
click at [333, 250] on div "上一頁 64 / 606 頁 下一頁 找不到網紅？ 回報建立" at bounding box center [300, 275] width 414 height 50
click at [333, 258] on button "下一頁" at bounding box center [331, 265] width 26 height 14
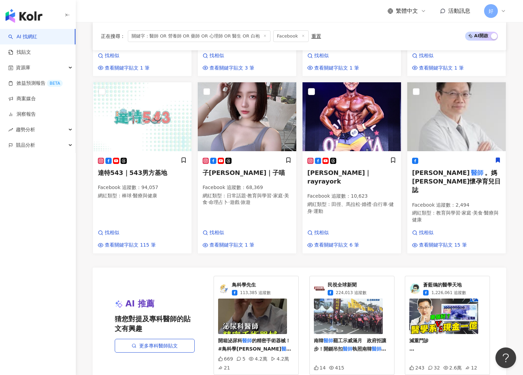
scroll to position [709, 0]
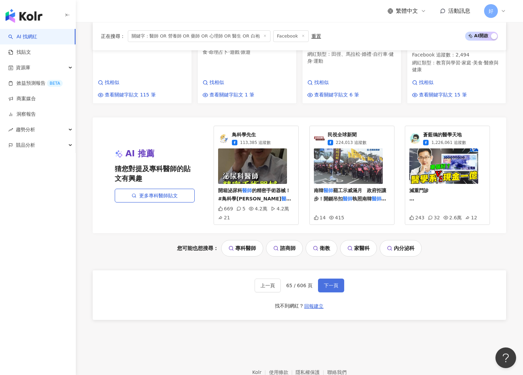
click at [333, 283] on span "下一頁" at bounding box center [331, 286] width 14 height 6
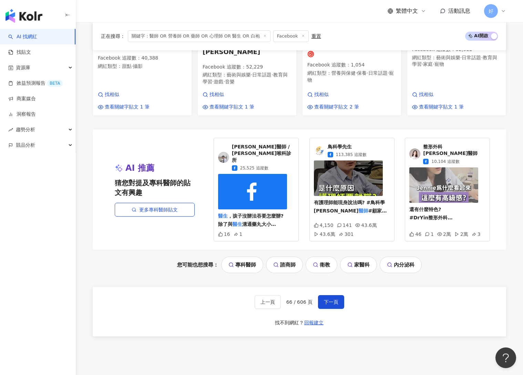
scroll to position [682, 0]
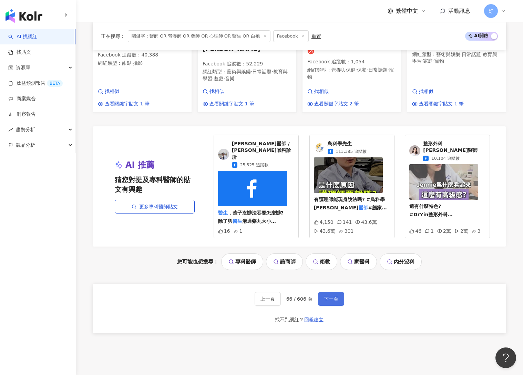
click at [334, 296] on span "下一頁" at bounding box center [331, 299] width 14 height 6
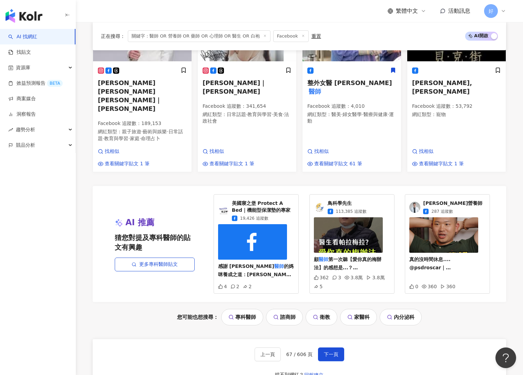
scroll to position [722, 0]
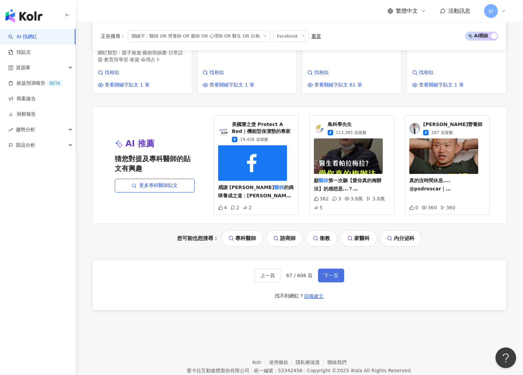
click at [333, 269] on button "下一頁" at bounding box center [331, 276] width 26 height 14
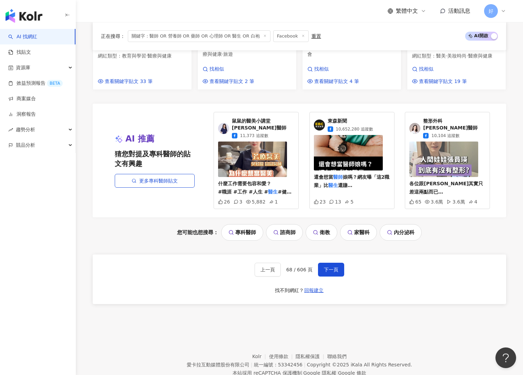
scroll to position [694, 0]
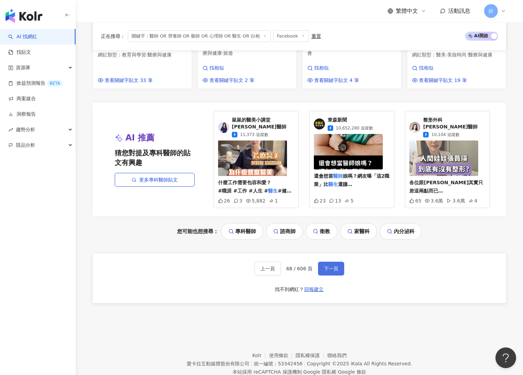
click at [334, 266] on span "下一頁" at bounding box center [331, 269] width 14 height 6
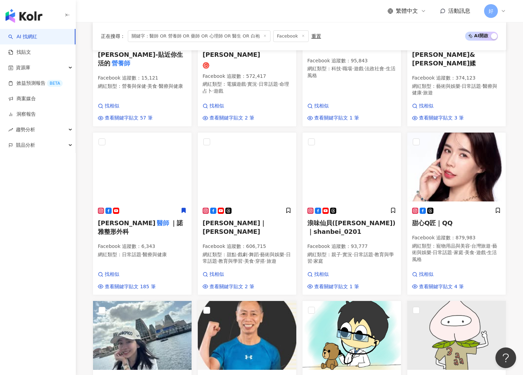
scroll to position [710, 0]
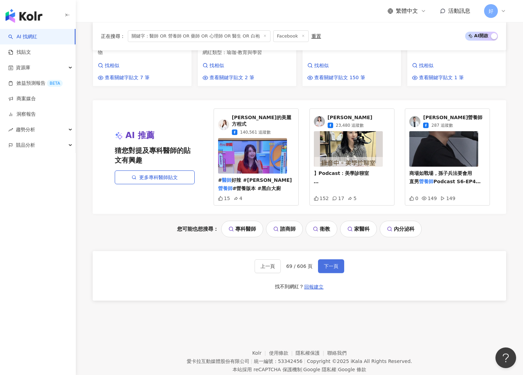
click at [342, 260] on button "下一頁" at bounding box center [331, 267] width 26 height 14
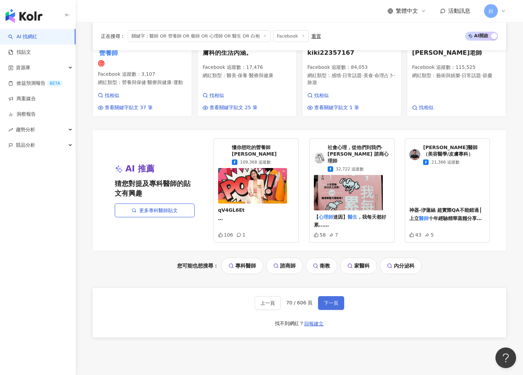
scroll to position [682, 0]
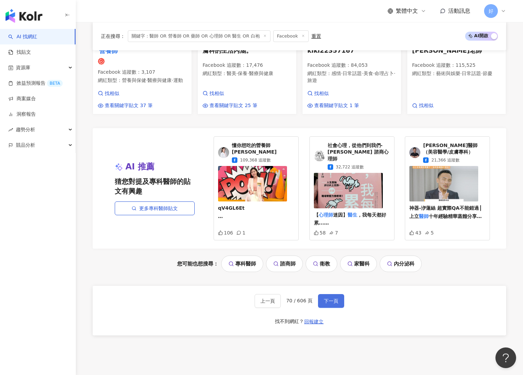
click at [332, 294] on button "下一頁" at bounding box center [331, 301] width 26 height 14
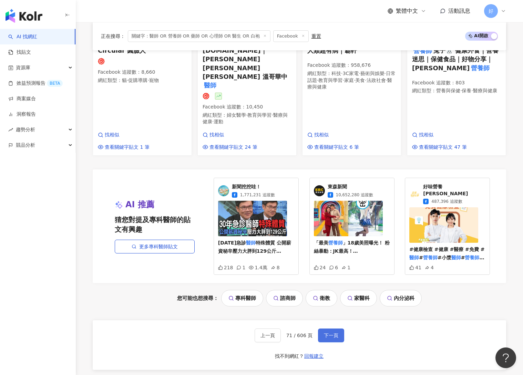
click at [336, 314] on button "下一頁" at bounding box center [331, 336] width 26 height 14
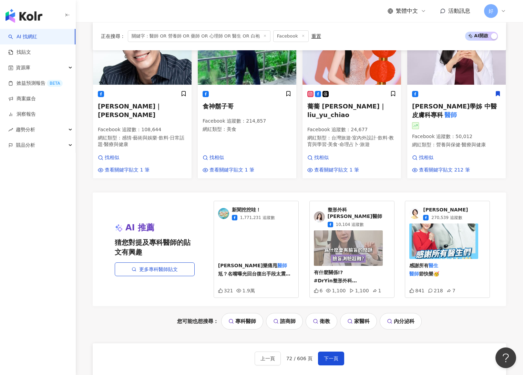
scroll to position [638, 0]
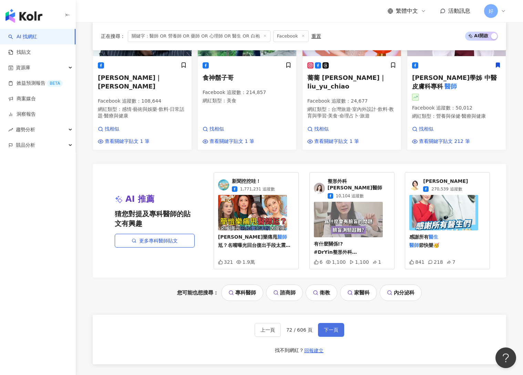
click at [327, 314] on span "下一頁" at bounding box center [331, 330] width 14 height 6
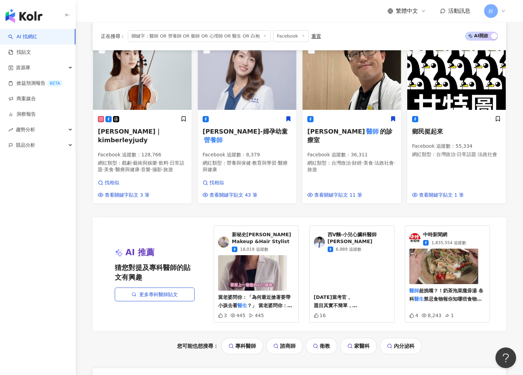
scroll to position [622, 0]
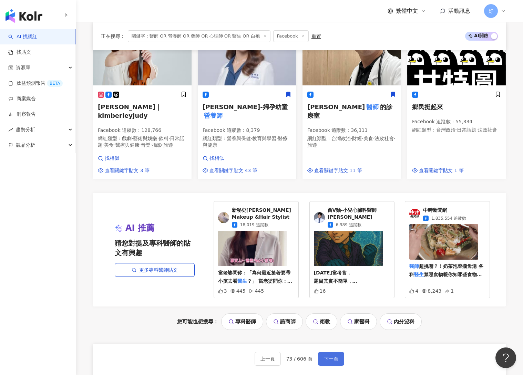
click at [331, 314] on button "下一頁" at bounding box center [331, 359] width 26 height 14
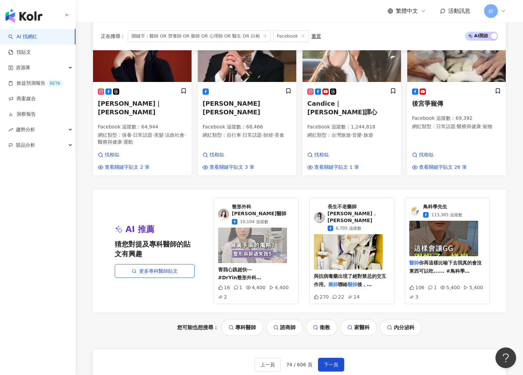
scroll to position [625, 0]
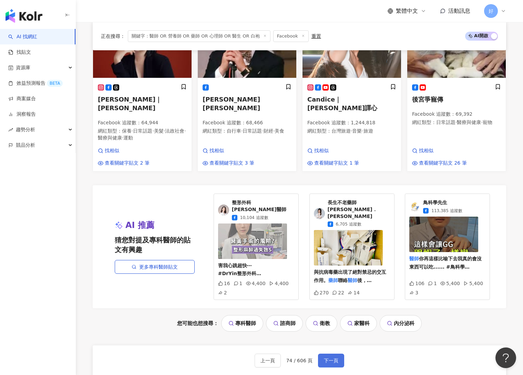
click at [336, 314] on button "下一頁" at bounding box center [331, 361] width 26 height 14
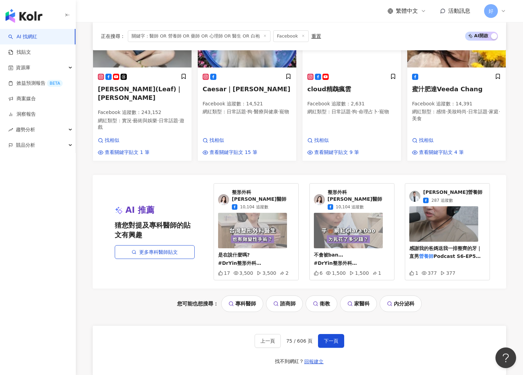
scroll to position [627, 0]
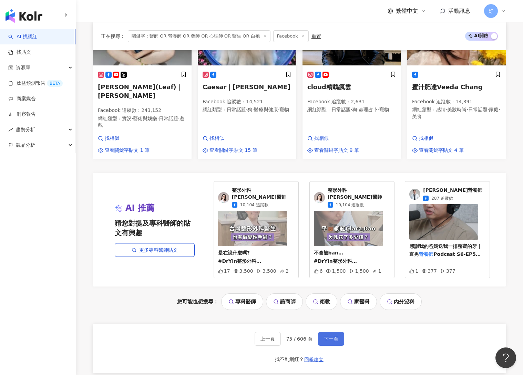
click at [332, 314] on button "下一頁" at bounding box center [331, 339] width 26 height 14
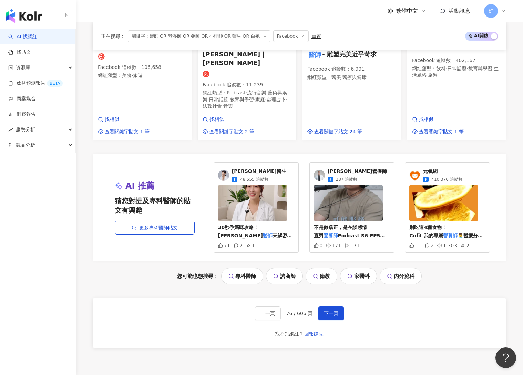
scroll to position [706, 0]
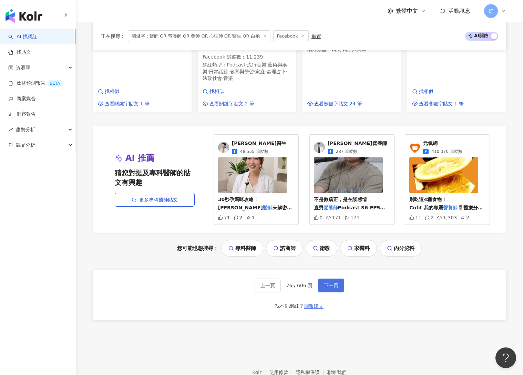
click at [327, 279] on button "下一頁" at bounding box center [331, 286] width 26 height 14
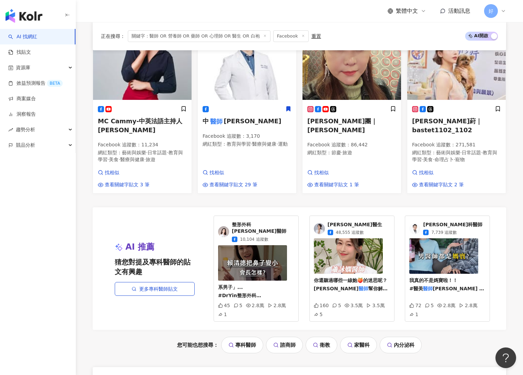
scroll to position [645, 0]
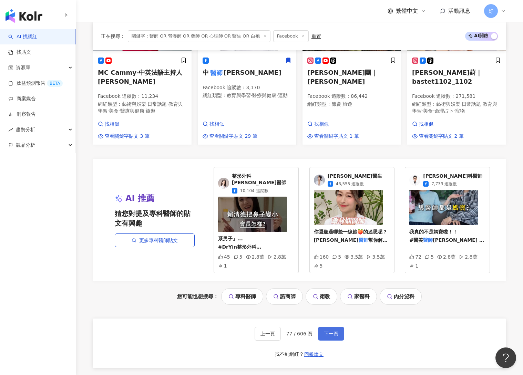
click at [333, 314] on span "下一頁" at bounding box center [331, 334] width 14 height 6
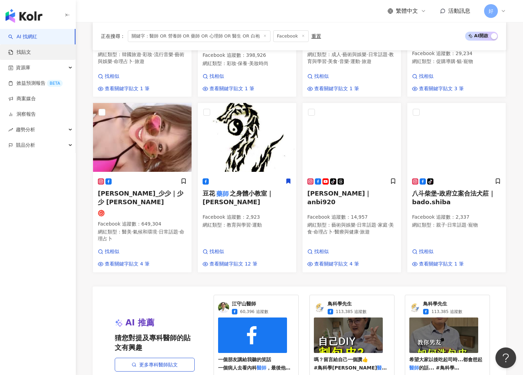
scroll to position [711, 0]
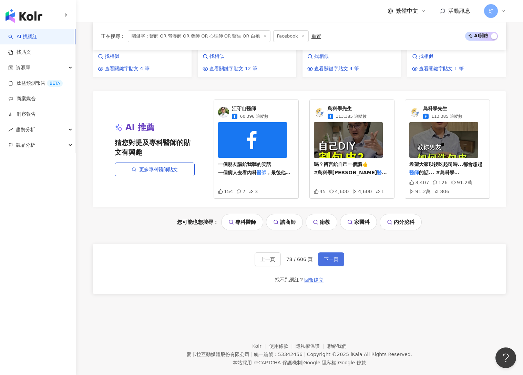
click at [329, 257] on span "下一頁" at bounding box center [331, 260] width 14 height 6
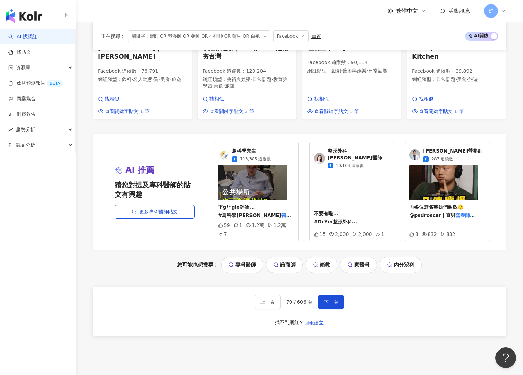
scroll to position [735, 0]
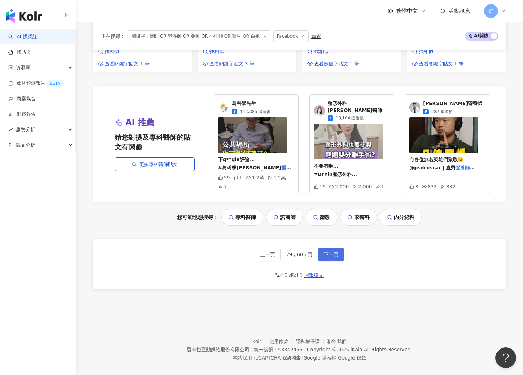
click at [337, 252] on span "下一頁" at bounding box center [331, 255] width 14 height 6
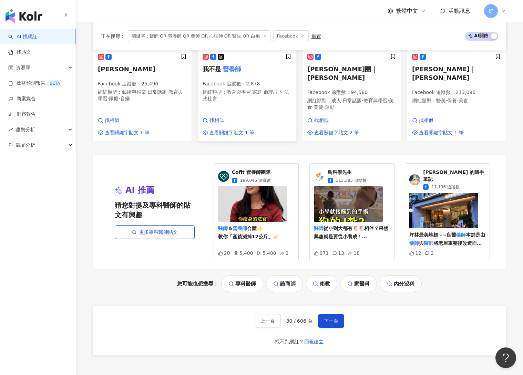
scroll to position [691, 0]
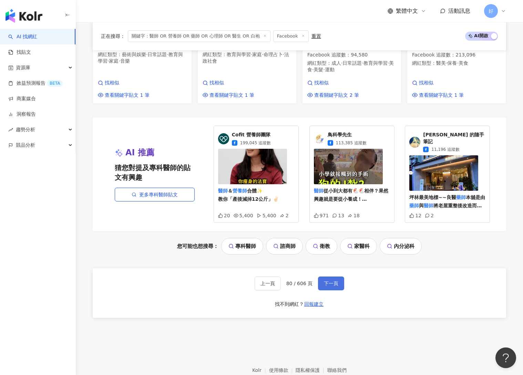
click at [328, 281] on span "下一頁" at bounding box center [331, 284] width 14 height 6
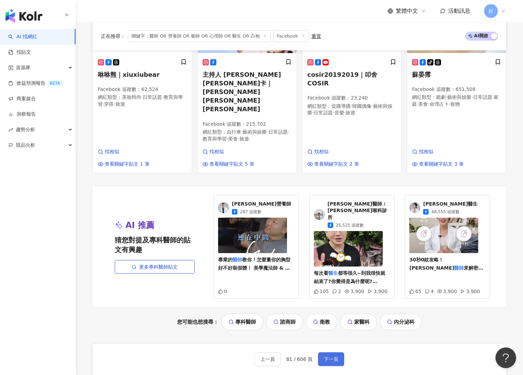
scroll to position [702, 0]
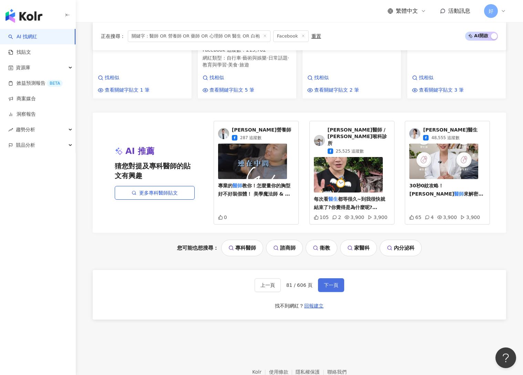
click at [332, 278] on button "下一頁" at bounding box center [331, 285] width 26 height 14
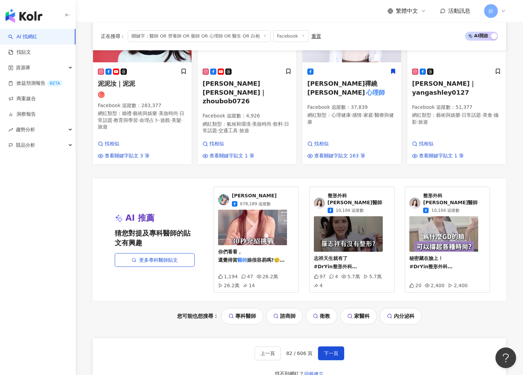
scroll to position [647, 0]
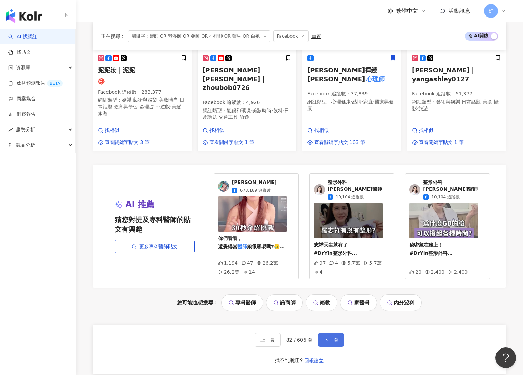
click at [340, 314] on button "下一頁" at bounding box center [331, 340] width 26 height 14
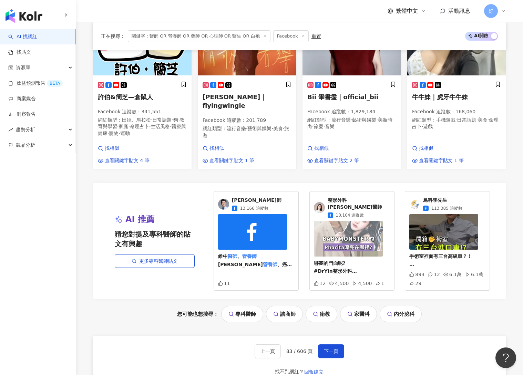
scroll to position [714, 0]
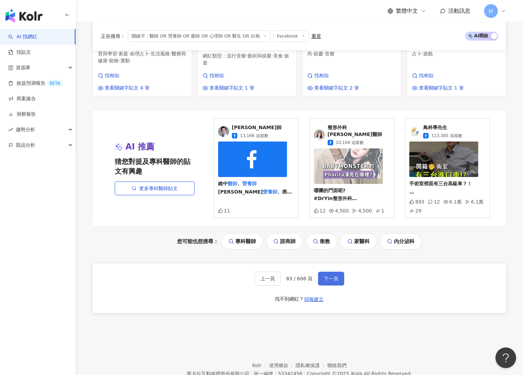
click at [337, 272] on button "下一頁" at bounding box center [331, 279] width 26 height 14
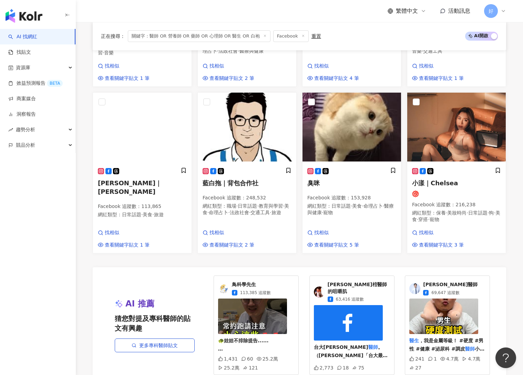
scroll to position [723, 0]
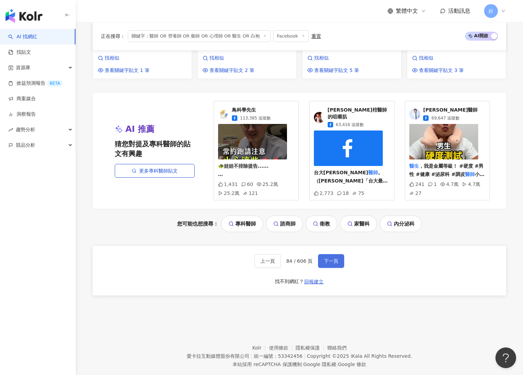
click at [335, 258] on span "下一頁" at bounding box center [331, 261] width 14 height 6
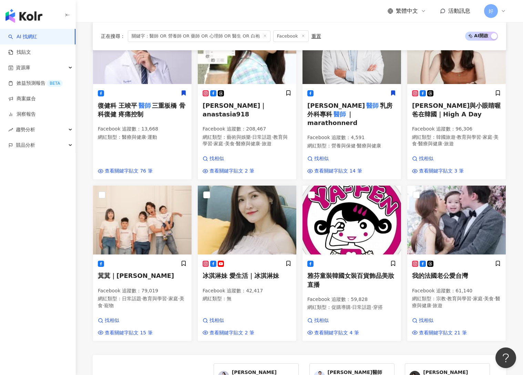
scroll to position [706, 0]
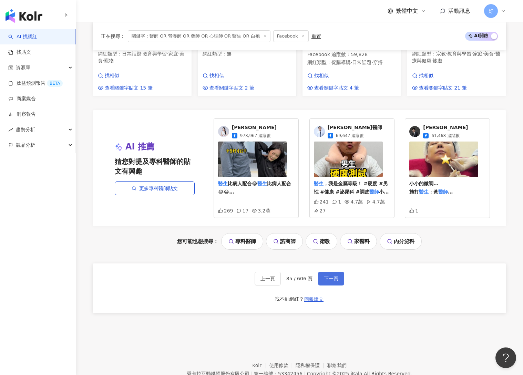
click at [340, 272] on button "下一頁" at bounding box center [331, 279] width 26 height 14
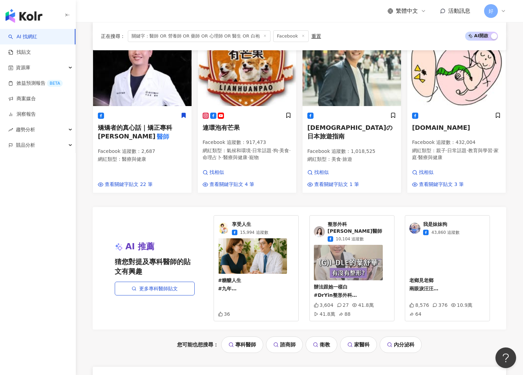
scroll to position [704, 0]
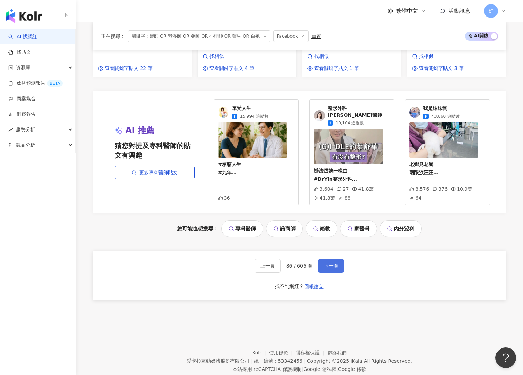
click at [343, 259] on button "下一頁" at bounding box center [331, 266] width 26 height 14
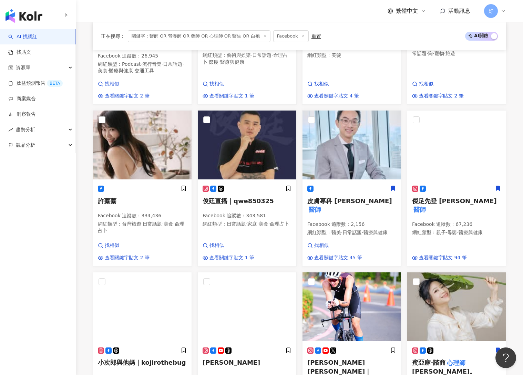
scroll to position [331, 0]
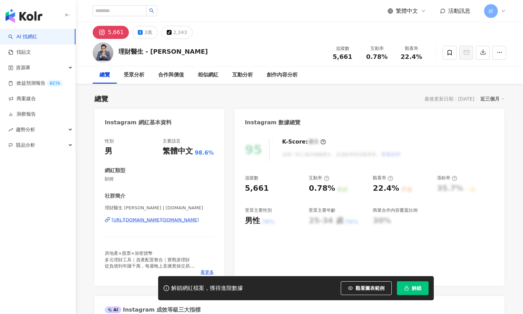
click at [412, 289] on span "解鎖" at bounding box center [417, 289] width 10 height 6
click at [448, 48] on span at bounding box center [450, 53] width 14 height 14
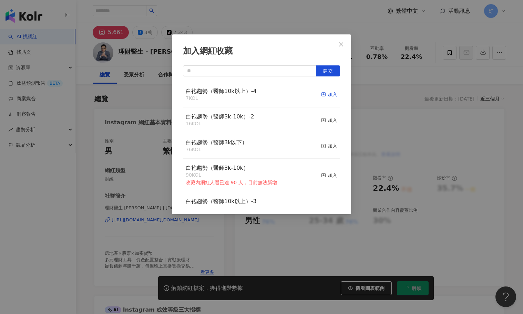
click at [327, 93] on div "加入" at bounding box center [329, 95] width 16 height 8
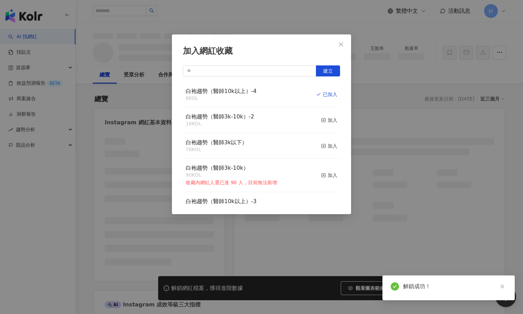
click at [388, 122] on div "加入網紅收藏 建立 白袍趨勢（醫師10k以上）-4 8 KOL 已加入 白袍趨勢（醫師3k-10k）-2 16 KOL 加入 白袍趨勢（醫師3k以下） 76 …" at bounding box center [261, 157] width 523 height 314
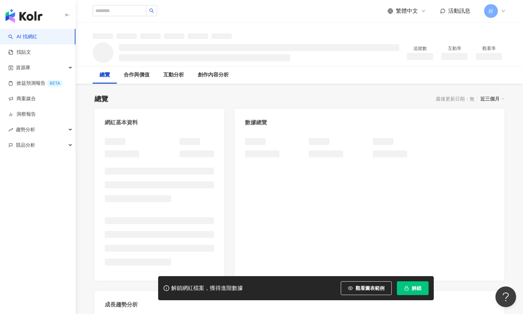
click at [406, 286] on icon "button" at bounding box center [406, 288] width 5 height 5
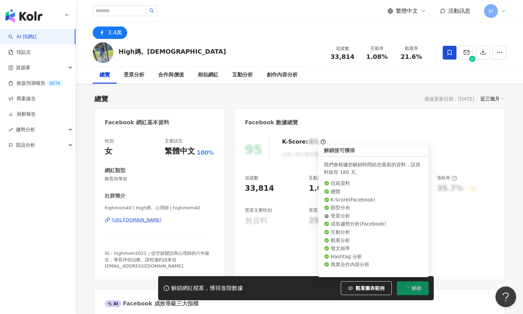
click at [451, 54] on icon at bounding box center [450, 53] width 6 height 6
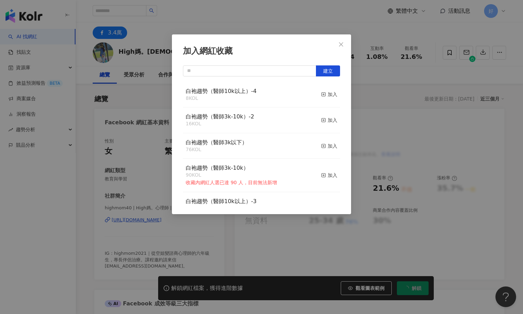
scroll to position [102, 0]
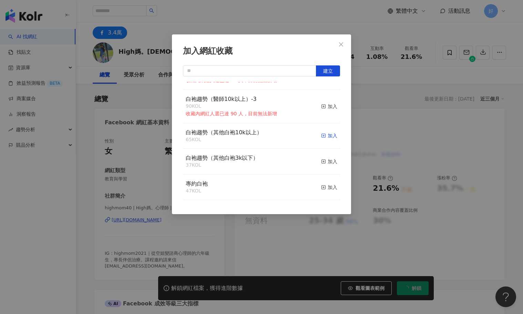
click at [325, 138] on icon "button" at bounding box center [323, 135] width 5 height 5
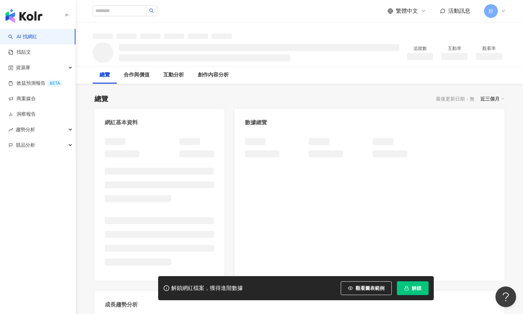
click at [407, 290] on rect "button" at bounding box center [407, 289] width 4 height 2
click at [413, 290] on span "解鎖" at bounding box center [417, 289] width 10 height 6
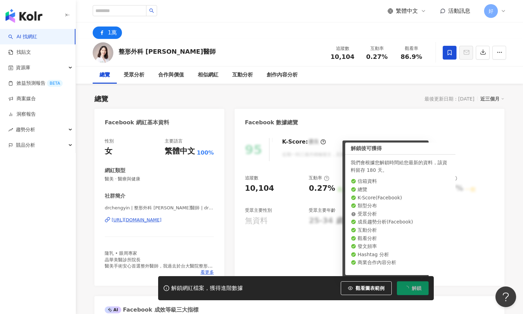
click at [450, 50] on icon at bounding box center [450, 53] width 6 height 6
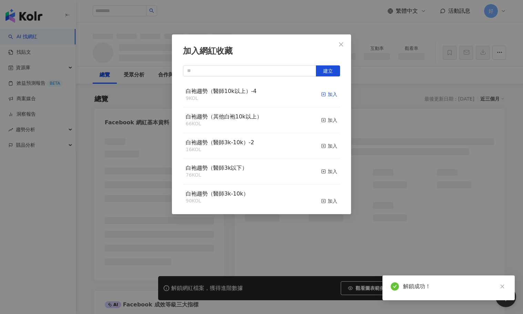
click at [324, 94] on icon "button" at bounding box center [323, 94] width 5 height 5
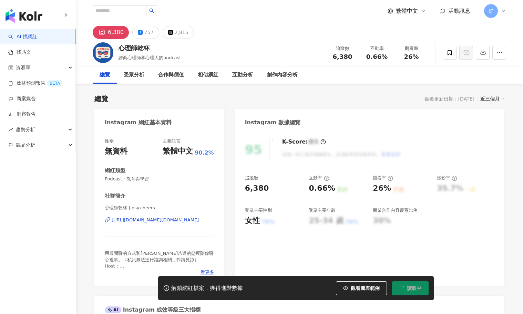
click at [408, 291] on button "讀取中" at bounding box center [410, 289] width 37 height 14
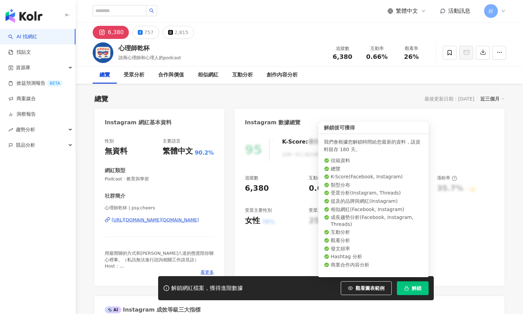
click at [413, 288] on span "解鎖" at bounding box center [417, 289] width 10 height 6
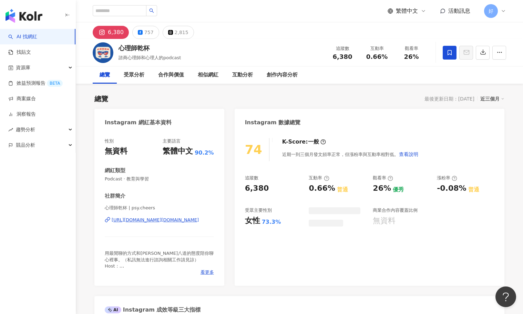
click at [447, 53] on icon at bounding box center [450, 53] width 6 height 6
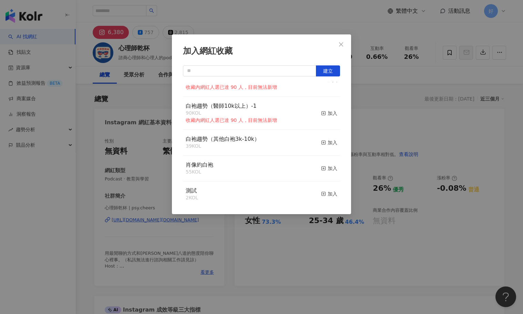
scroll to position [322, 0]
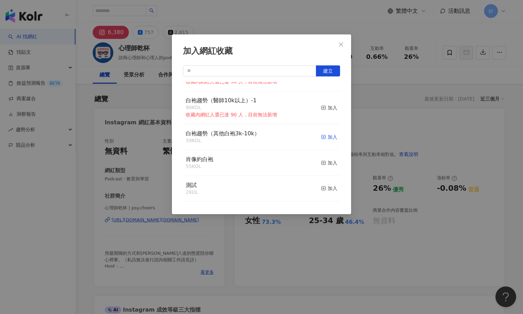
click at [323, 137] on line "button" at bounding box center [324, 137] width 2 height 0
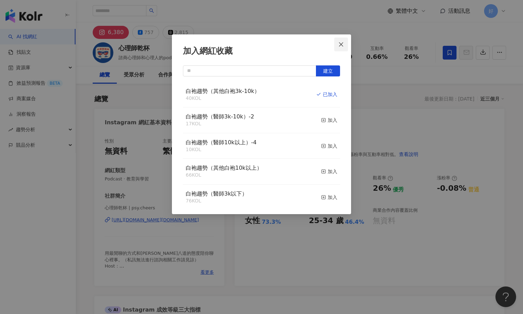
click at [341, 42] on icon "close" at bounding box center [341, 45] width 6 height 6
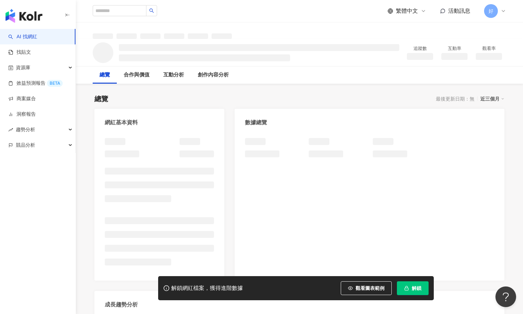
click at [407, 288] on icon "button" at bounding box center [407, 287] width 2 height 2
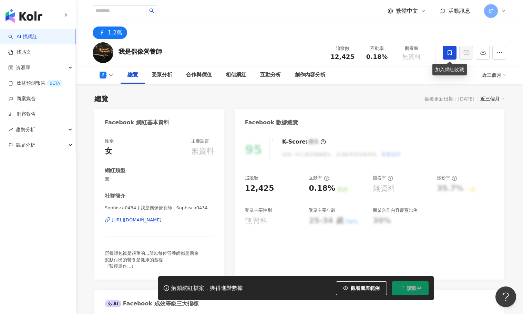
click at [448, 52] on icon at bounding box center [450, 52] width 4 height 5
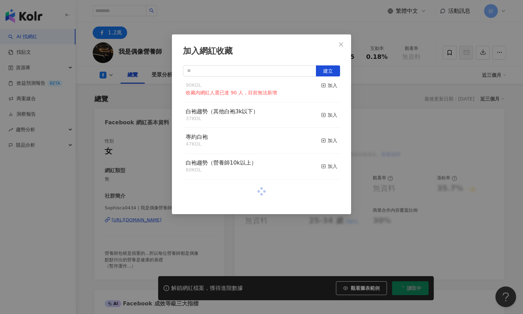
scroll to position [187, 0]
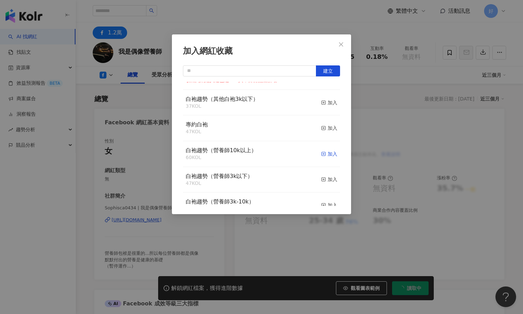
click at [323, 156] on rect "button" at bounding box center [324, 154] width 4 height 4
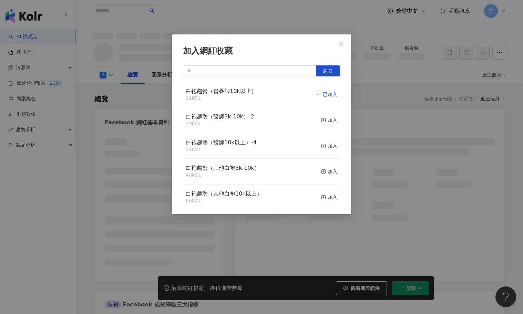
click at [406, 146] on div "加入網紅收藏 建立 白袍趨勢（營養師10k以上） 61 KOL 已加入 白袍趨勢（醫師3k-10k）-2 19 KOL 加入 白袍趨勢（醫師10k以上）-4 …" at bounding box center [261, 157] width 523 height 314
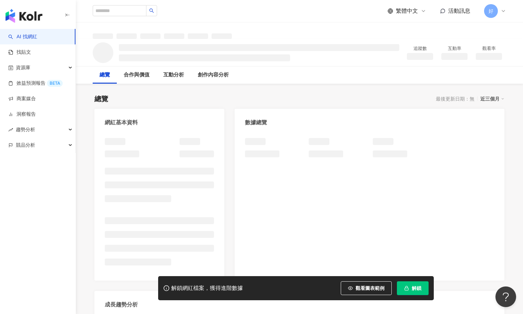
click at [419, 294] on button "解鎖" at bounding box center [413, 289] width 32 height 14
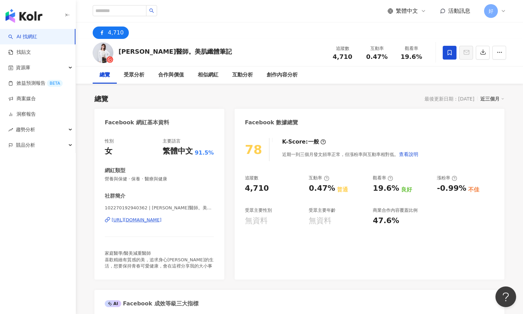
click at [448, 54] on icon at bounding box center [450, 52] width 4 height 5
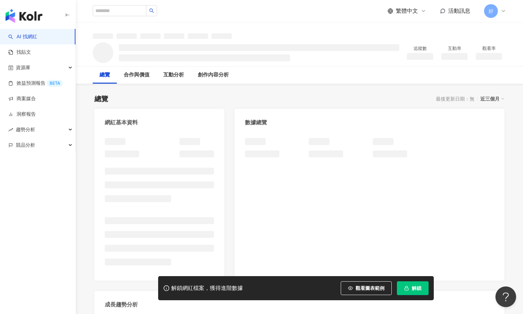
click at [412, 286] on span "解鎖" at bounding box center [417, 289] width 10 height 6
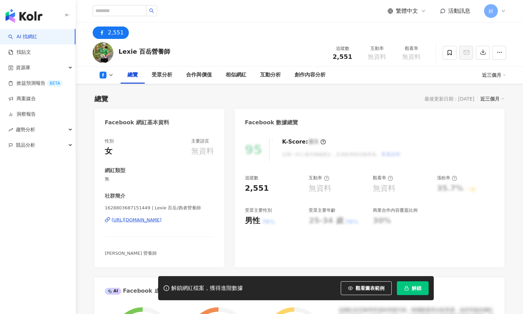
click at [411, 286] on button "解鎖" at bounding box center [413, 289] width 32 height 14
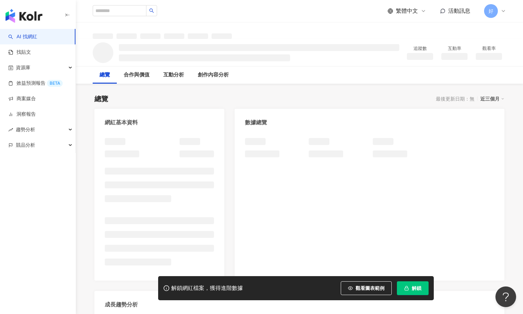
click at [404, 287] on icon "button" at bounding box center [406, 288] width 5 height 5
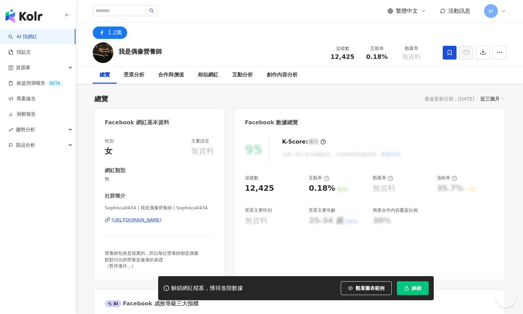
click at [414, 289] on span "解鎖" at bounding box center [417, 289] width 10 height 6
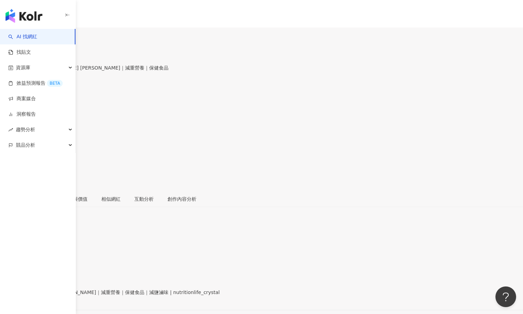
click at [5, 144] on span at bounding box center [2, 147] width 5 height 6
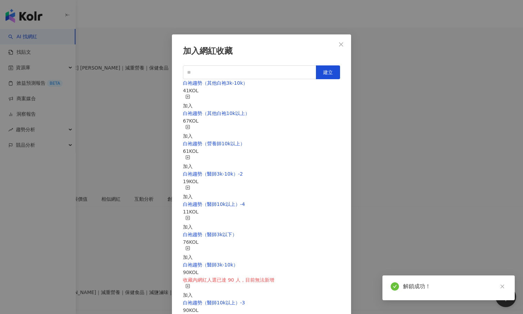
scroll to position [48, 0]
click at [190, 155] on icon "button" at bounding box center [187, 157] width 5 height 5
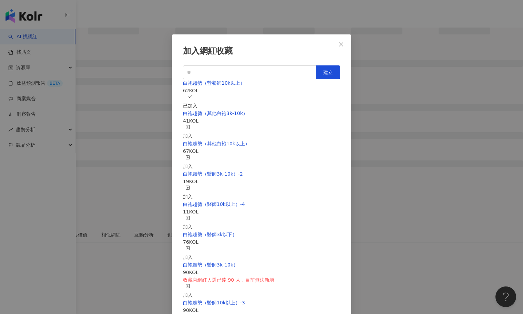
click at [340, 43] on icon "close" at bounding box center [341, 44] width 4 height 4
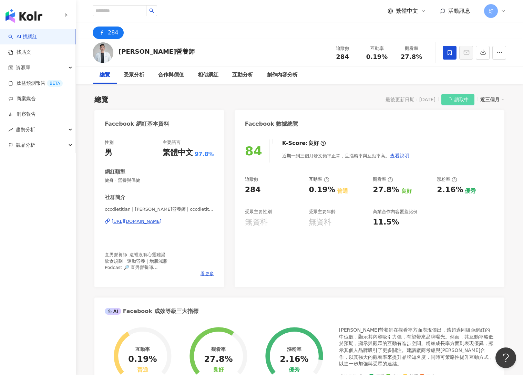
click at [451, 55] on icon at bounding box center [450, 53] width 6 height 6
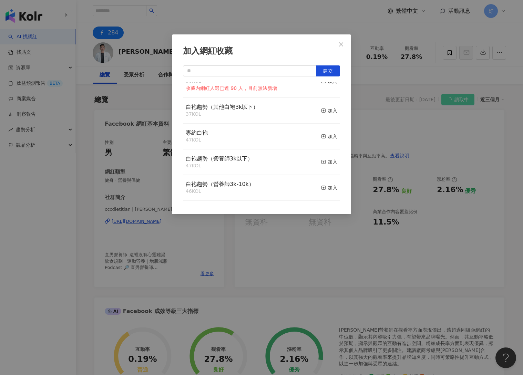
scroll to position [206, 0]
click at [325, 161] on rect "button" at bounding box center [324, 161] width 4 height 4
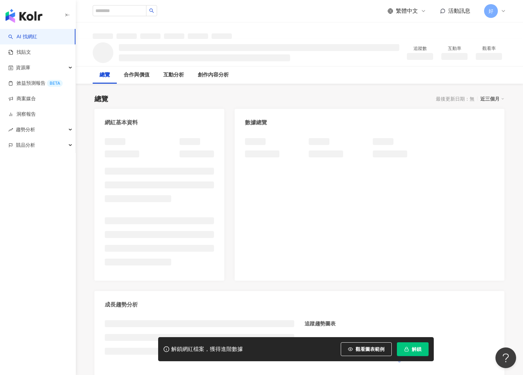
click at [420, 351] on span "解鎖" at bounding box center [417, 350] width 10 height 6
click at [413, 348] on span "解鎖" at bounding box center [417, 350] width 10 height 6
click at [416, 348] on span "解鎖" at bounding box center [417, 350] width 10 height 6
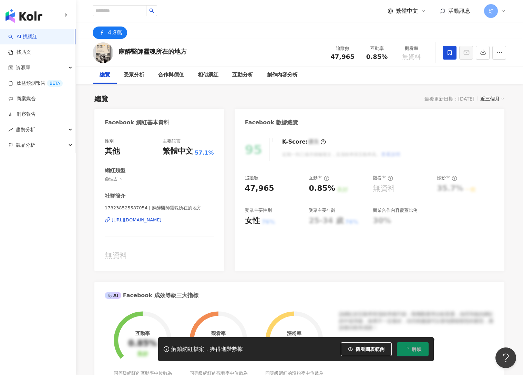
click at [445, 53] on span at bounding box center [450, 53] width 14 height 14
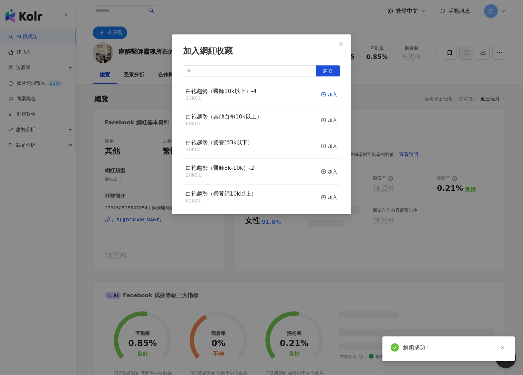
click at [324, 94] on icon "button" at bounding box center [323, 94] width 5 height 5
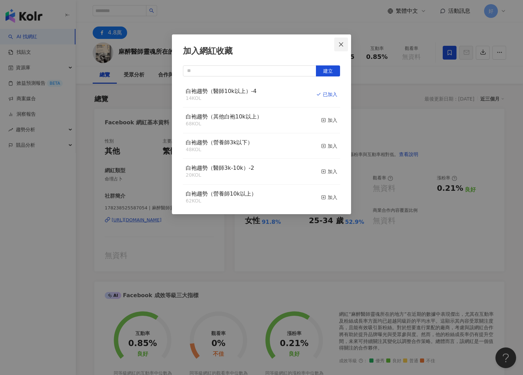
click at [342, 43] on icon "close" at bounding box center [341, 45] width 6 height 6
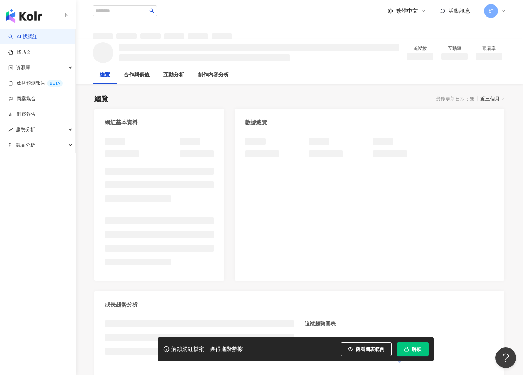
click at [414, 345] on button "解鎖" at bounding box center [413, 350] width 32 height 14
click at [418, 347] on span "解鎖" at bounding box center [417, 350] width 10 height 6
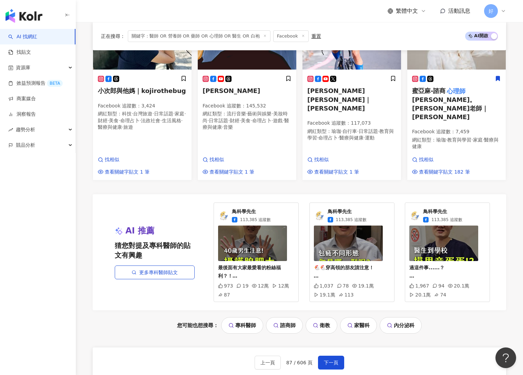
scroll to position [702, 0]
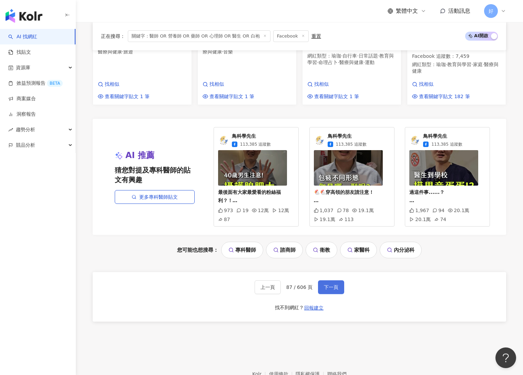
click at [331, 285] on span "下一頁" at bounding box center [331, 288] width 14 height 6
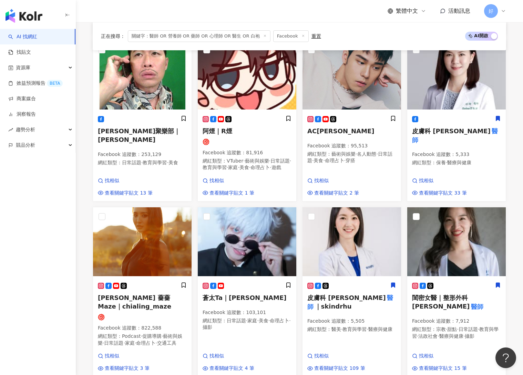
scroll to position [299, 0]
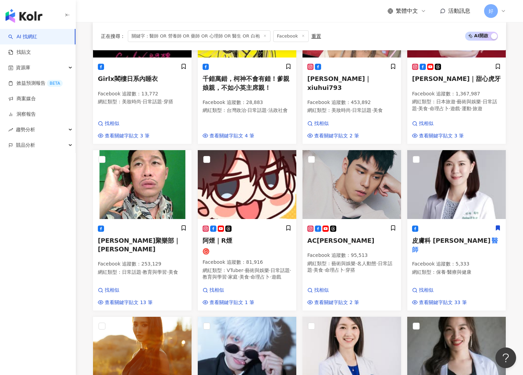
click at [354, 201] on link "AC周予天 Facebook 追蹤數 ： 95,513 網紅類型 ： 藝術與娛樂 · 名人動態 · 日常話題 · 美食 · 命理占卜 · 穿搭 找相似 查看關…" at bounding box center [351, 230] width 99 height 161
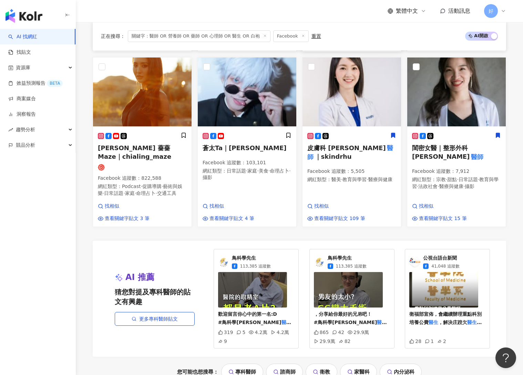
scroll to position [722, 0]
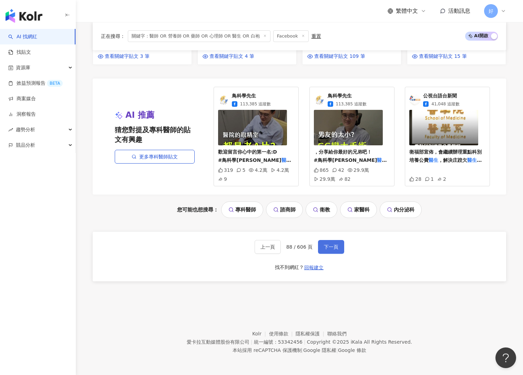
click at [334, 247] on span "下一頁" at bounding box center [331, 247] width 14 height 6
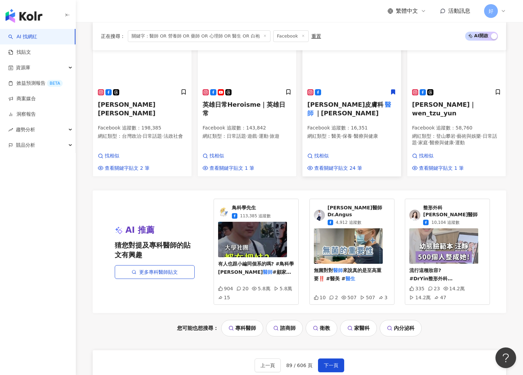
scroll to position [616, 0]
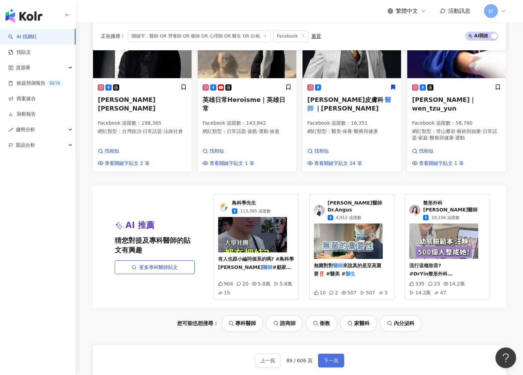
click at [334, 358] on span "下一頁" at bounding box center [331, 361] width 14 height 6
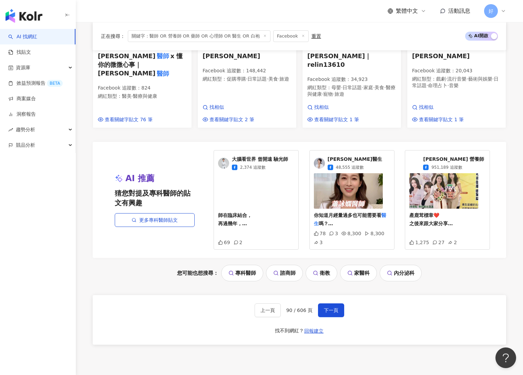
scroll to position [710, 0]
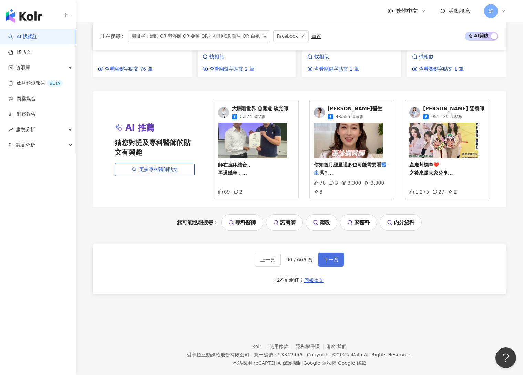
click at [335, 257] on span "下一頁" at bounding box center [331, 260] width 14 height 6
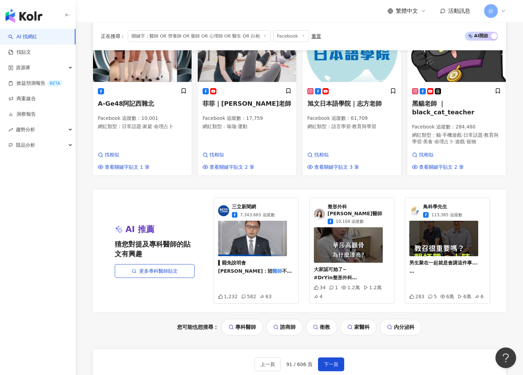
scroll to position [660, 0]
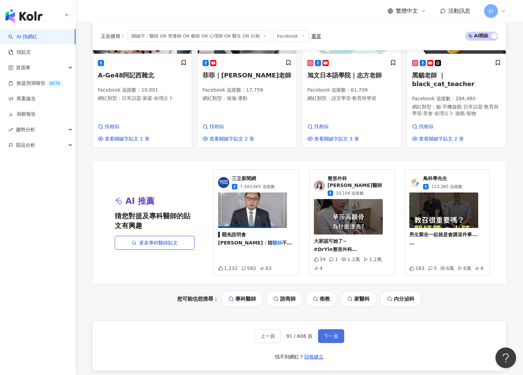
click at [333, 329] on button "下一頁" at bounding box center [331, 336] width 26 height 14
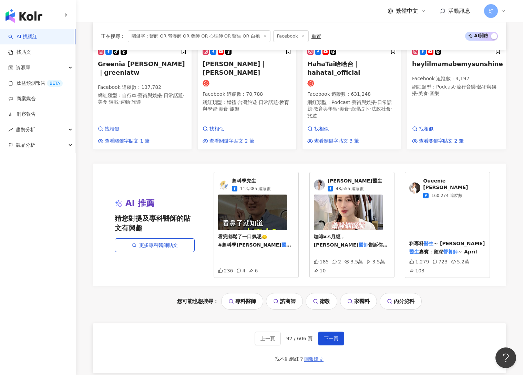
scroll to position [663, 0]
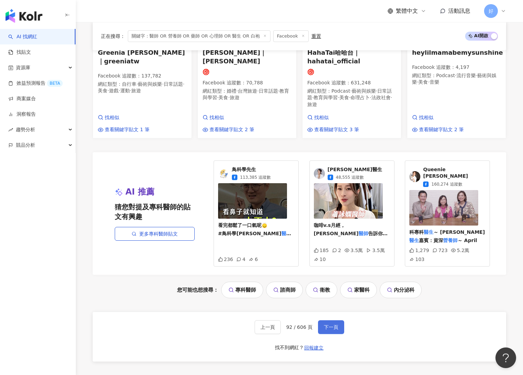
click at [330, 325] on span "下一頁" at bounding box center [331, 328] width 14 height 6
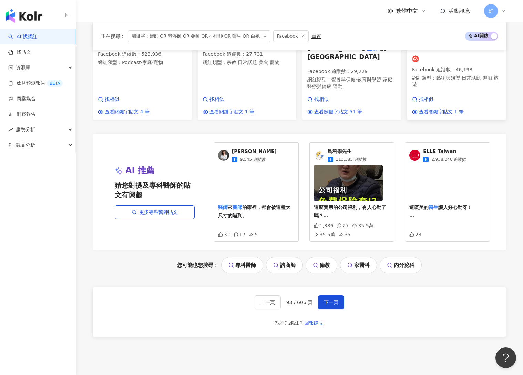
scroll to position [709, 0]
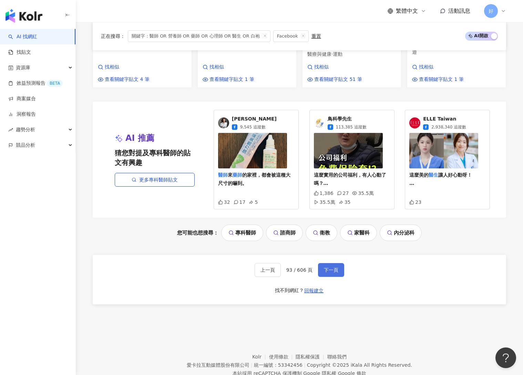
click at [328, 263] on button "下一頁" at bounding box center [331, 270] width 26 height 14
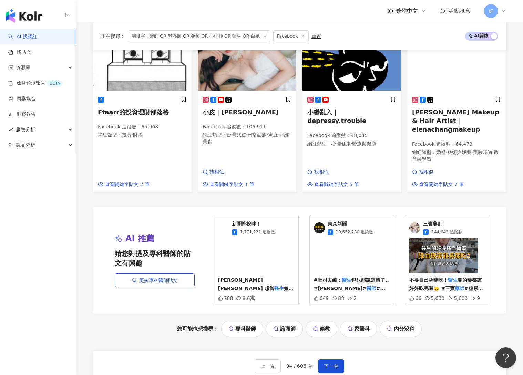
scroll to position [703, 0]
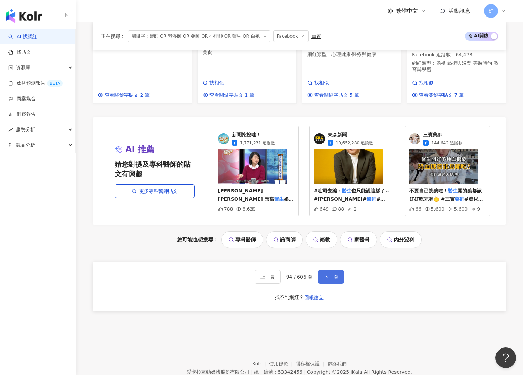
click at [335, 274] on span "下一頁" at bounding box center [331, 277] width 14 height 6
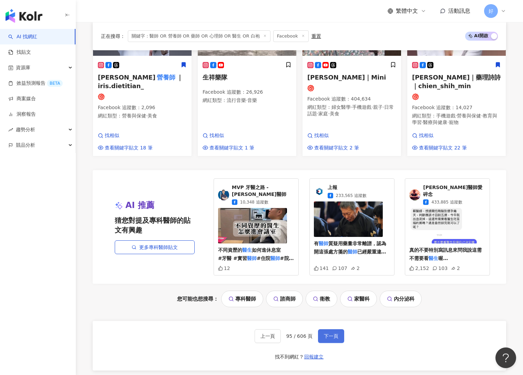
scroll to position [700, 0]
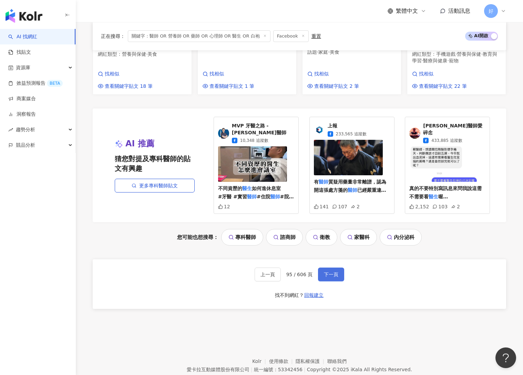
click at [332, 268] on button "下一頁" at bounding box center [331, 275] width 26 height 14
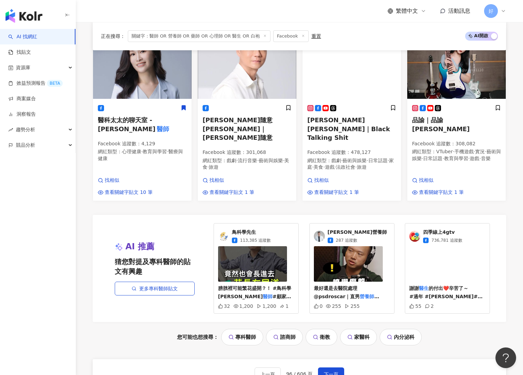
scroll to position [667, 0]
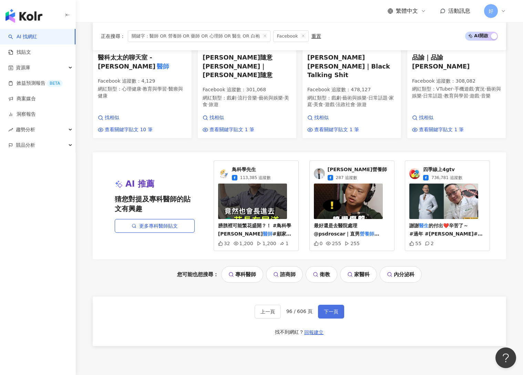
click at [335, 309] on span "下一頁" at bounding box center [331, 312] width 14 height 6
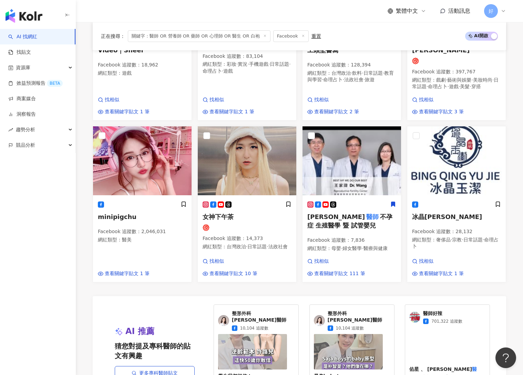
scroll to position [708, 0]
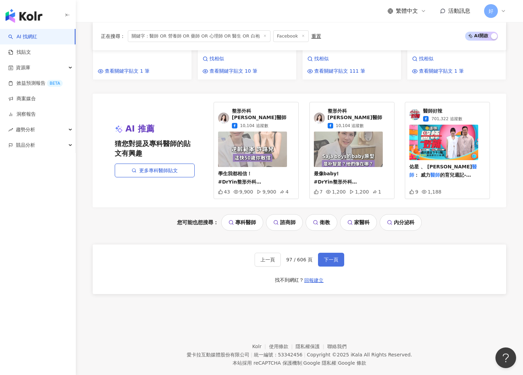
click at [335, 257] on span "下一頁" at bounding box center [331, 260] width 14 height 6
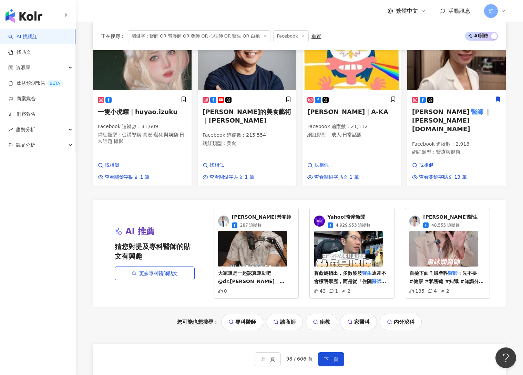
scroll to position [702, 0]
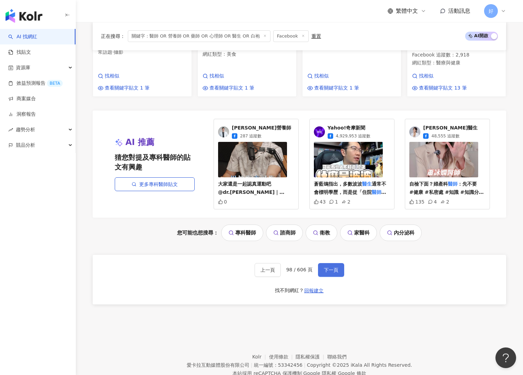
click at [334, 267] on span "下一頁" at bounding box center [331, 270] width 14 height 6
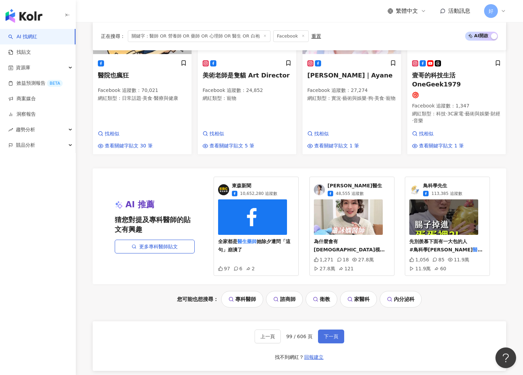
scroll to position [643, 0]
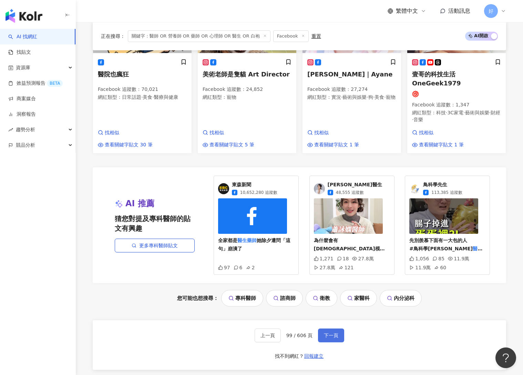
click at [327, 333] on span "下一頁" at bounding box center [331, 336] width 14 height 6
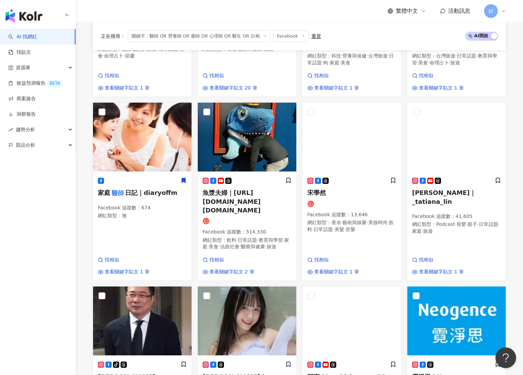
scroll to position [644, 0]
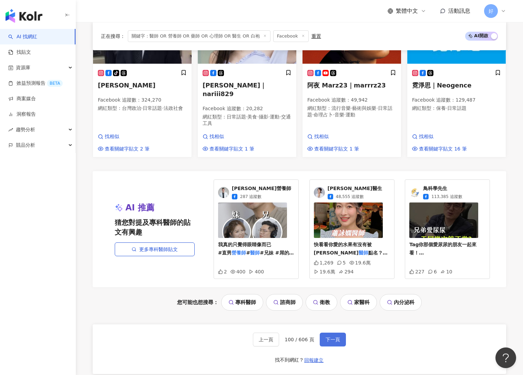
click at [330, 337] on span "下一頁" at bounding box center [333, 340] width 14 height 6
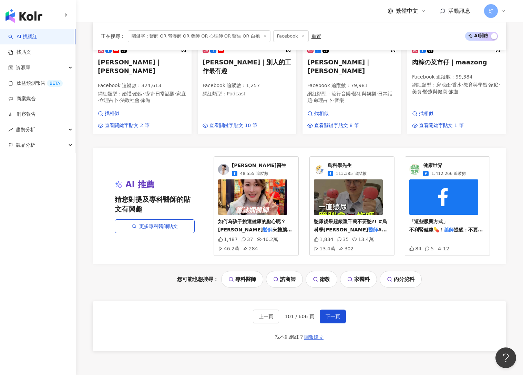
scroll to position [666, 0]
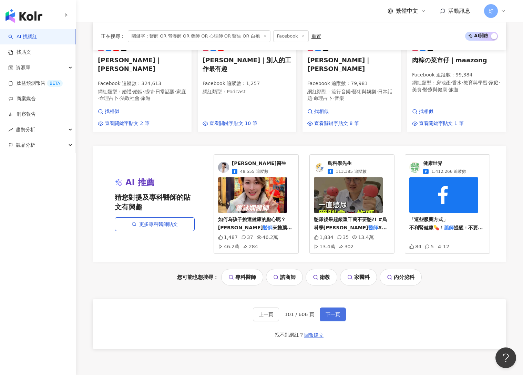
click at [335, 312] on span "下一頁" at bounding box center [333, 315] width 14 height 6
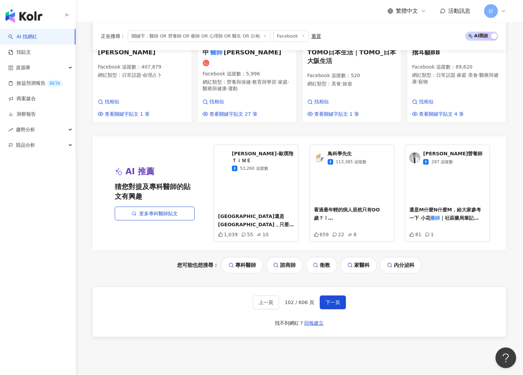
scroll to position [677, 0]
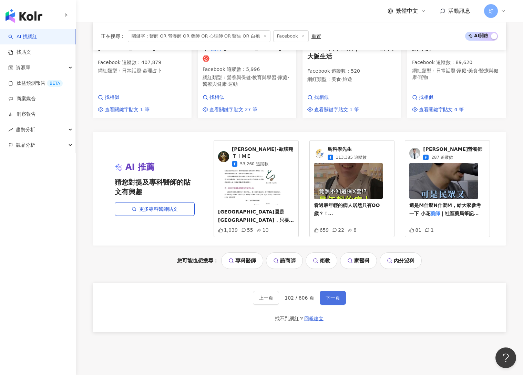
click at [335, 295] on span "下一頁" at bounding box center [333, 298] width 14 height 6
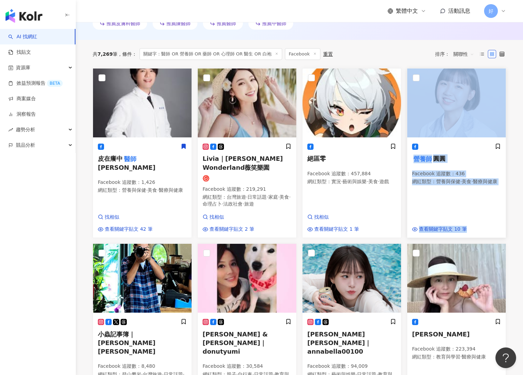
scroll to position [715, 0]
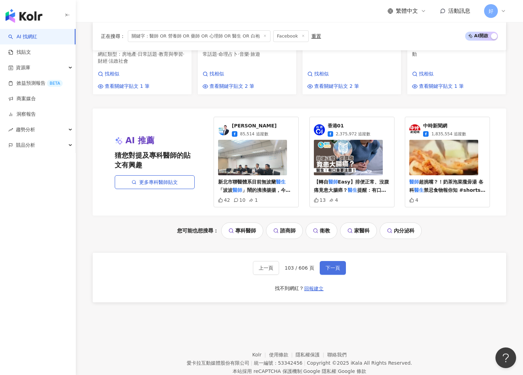
click at [335, 265] on span "下一頁" at bounding box center [333, 268] width 14 height 6
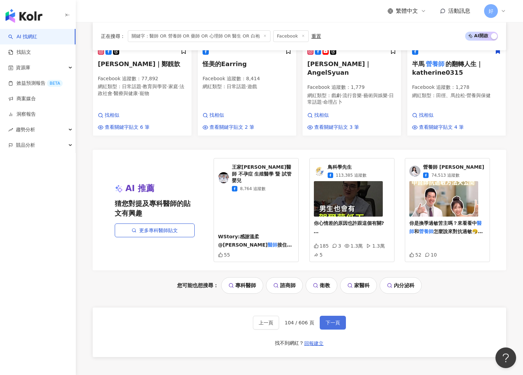
scroll to position [665, 0]
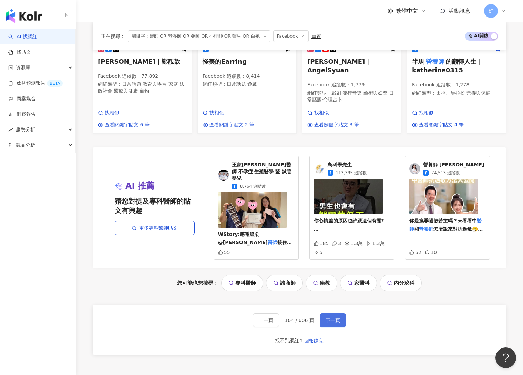
click at [332, 318] on span "下一頁" at bounding box center [333, 321] width 14 height 6
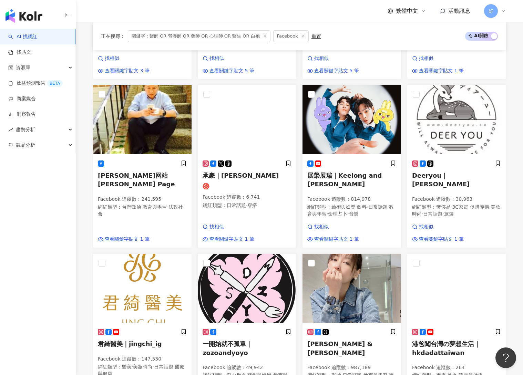
scroll to position [704, 0]
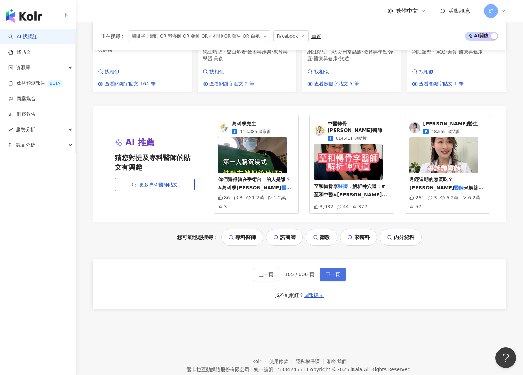
click at [336, 272] on span "下一頁" at bounding box center [333, 275] width 14 height 6
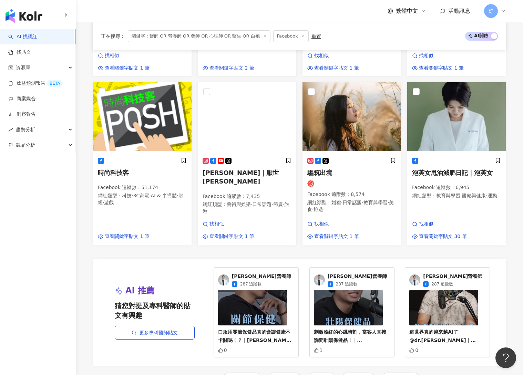
scroll to position [656, 0]
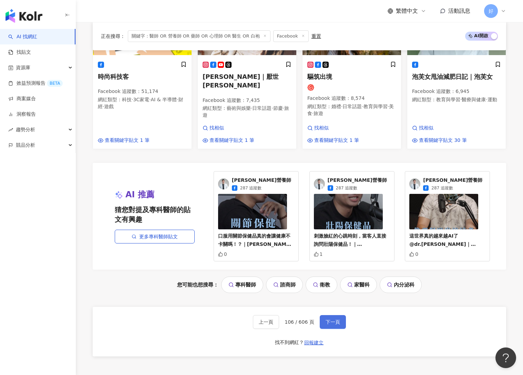
click at [337, 319] on span "下一頁" at bounding box center [333, 322] width 14 height 6
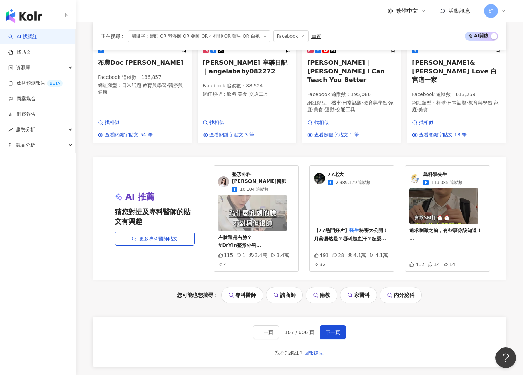
scroll to position [654, 0]
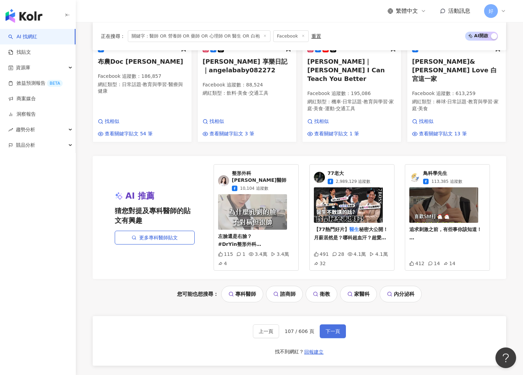
click at [333, 325] on button "下一頁" at bounding box center [333, 332] width 26 height 14
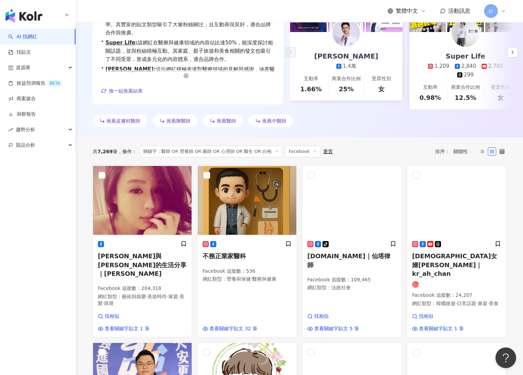
scroll to position [120, 0]
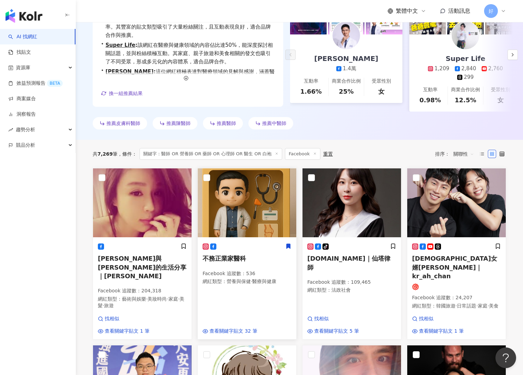
click at [287, 244] on icon at bounding box center [289, 246] width 4 height 5
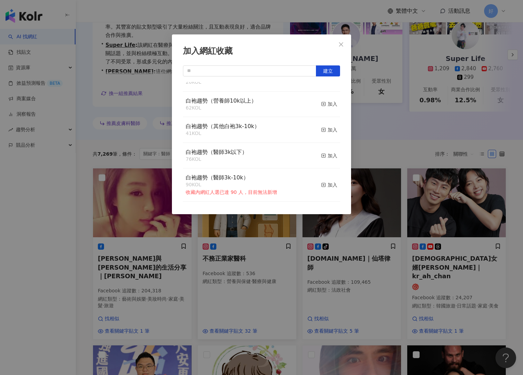
scroll to position [120, 0]
click at [324, 155] on icon "button" at bounding box center [323, 154] width 5 height 5
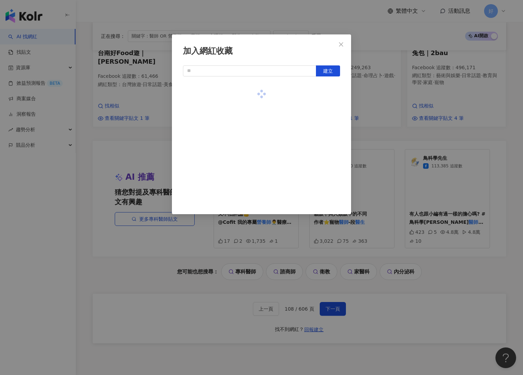
scroll to position [681, 0]
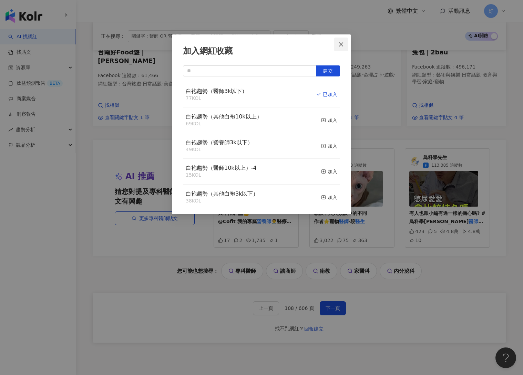
click at [341, 43] on icon "close" at bounding box center [341, 45] width 6 height 6
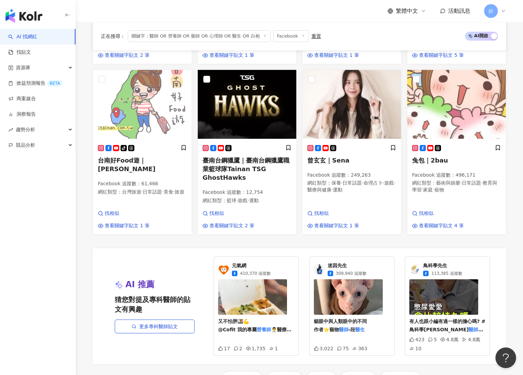
scroll to position [719, 0]
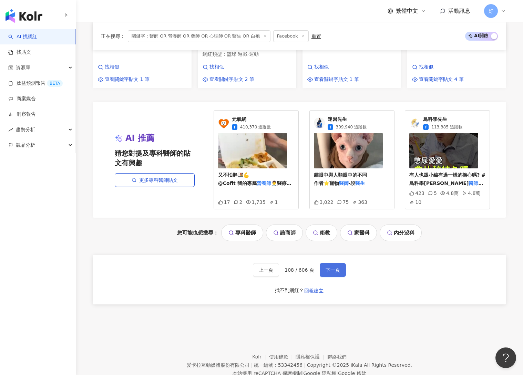
click at [331, 263] on button "下一頁" at bounding box center [333, 270] width 26 height 14
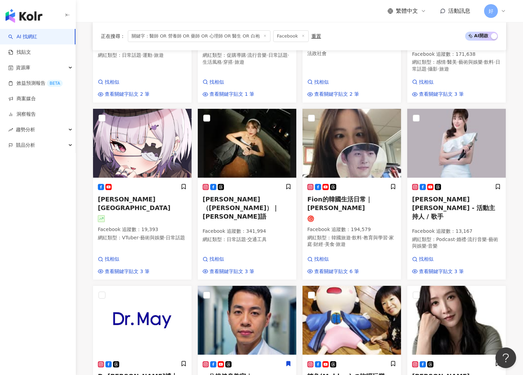
scroll to position [731, 0]
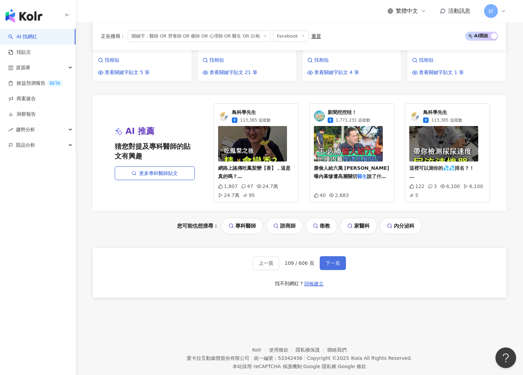
click at [337, 261] on span "下一頁" at bounding box center [333, 264] width 14 height 6
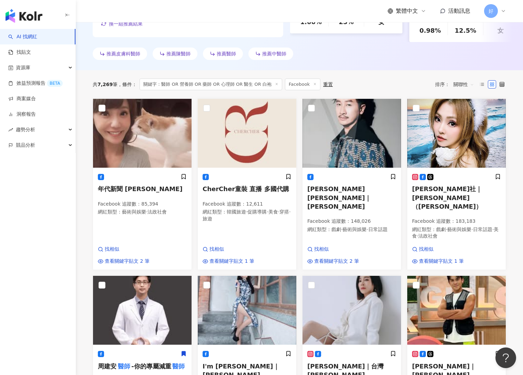
scroll to position [700, 0]
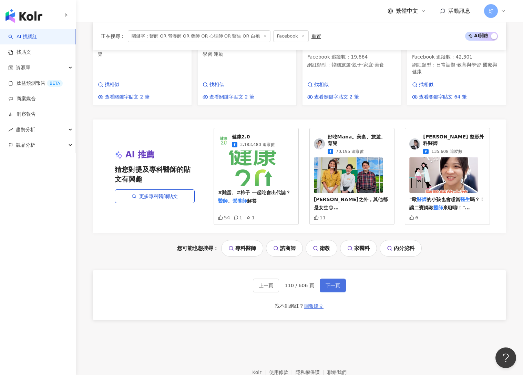
click at [331, 283] on span "下一頁" at bounding box center [333, 286] width 14 height 6
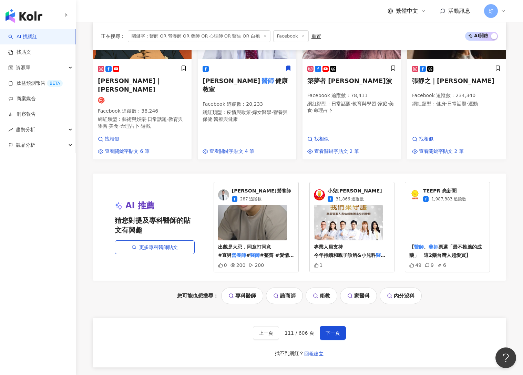
scroll to position [708, 0]
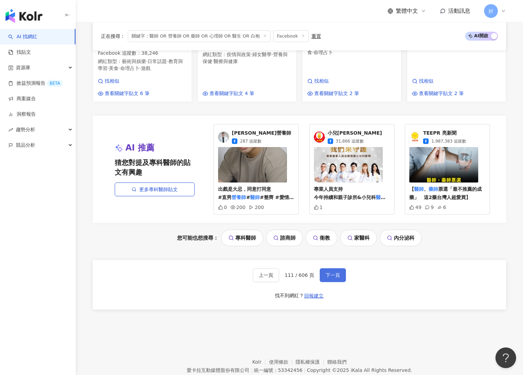
click at [335, 273] on span "下一頁" at bounding box center [333, 276] width 14 height 6
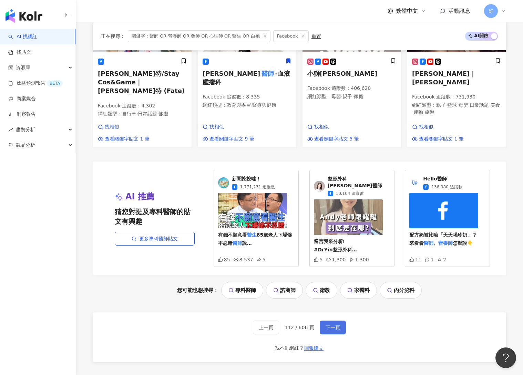
scroll to position [667, 0]
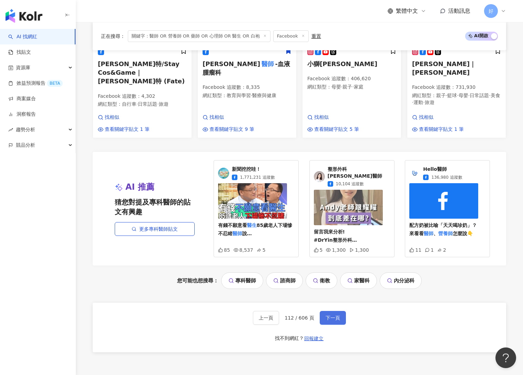
click at [330, 311] on button "下一頁" at bounding box center [333, 318] width 26 height 14
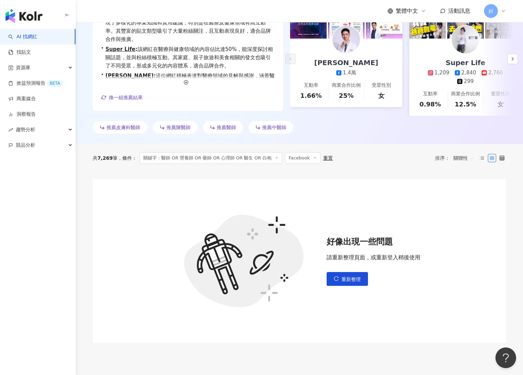
scroll to position [0, 0]
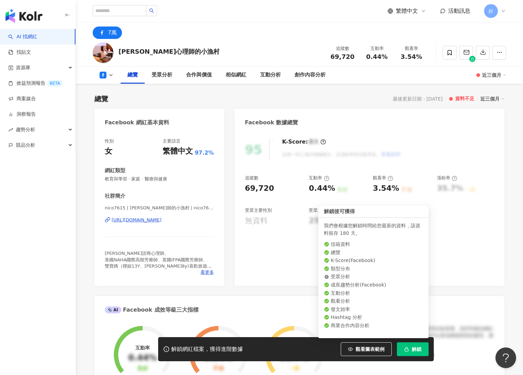
click at [415, 347] on span "解鎖" at bounding box center [417, 350] width 10 height 6
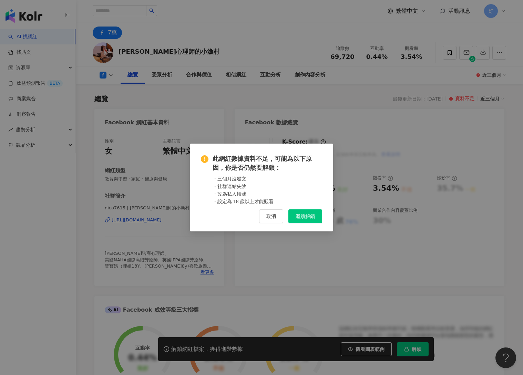
click at [309, 214] on span "繼續解鎖" at bounding box center [305, 217] width 19 height 6
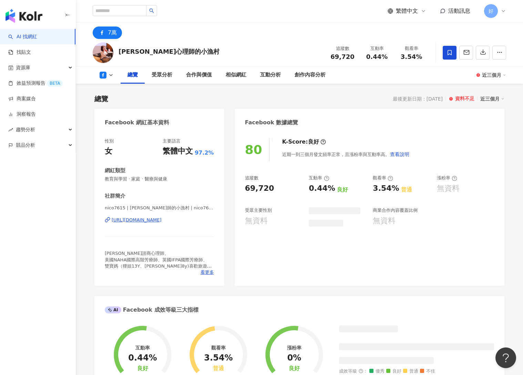
click at [449, 52] on icon at bounding box center [450, 53] width 6 height 6
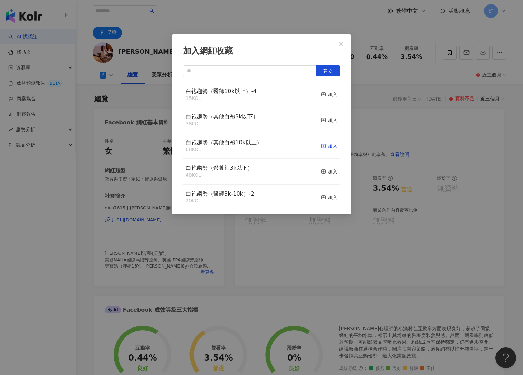
click at [328, 148] on div "加入" at bounding box center [329, 146] width 16 height 8
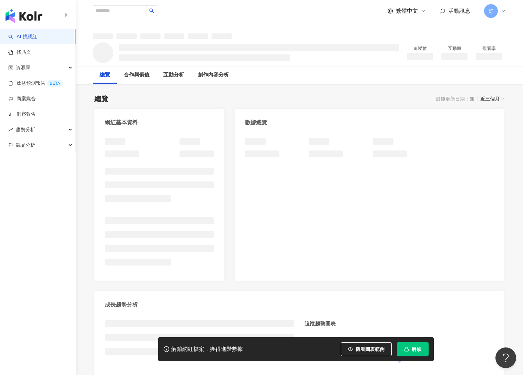
click at [407, 356] on button "解鎖" at bounding box center [413, 350] width 32 height 14
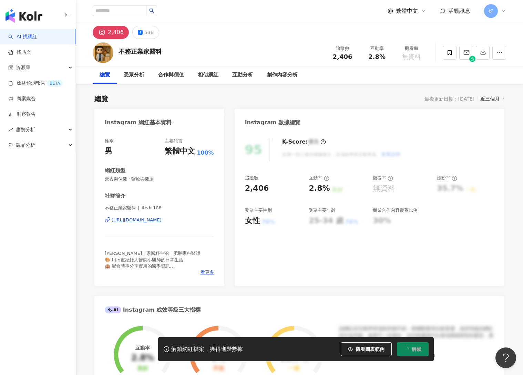
click at [413, 349] on span "解鎖" at bounding box center [417, 350] width 10 height 6
